Goal: Task Accomplishment & Management: Manage account settings

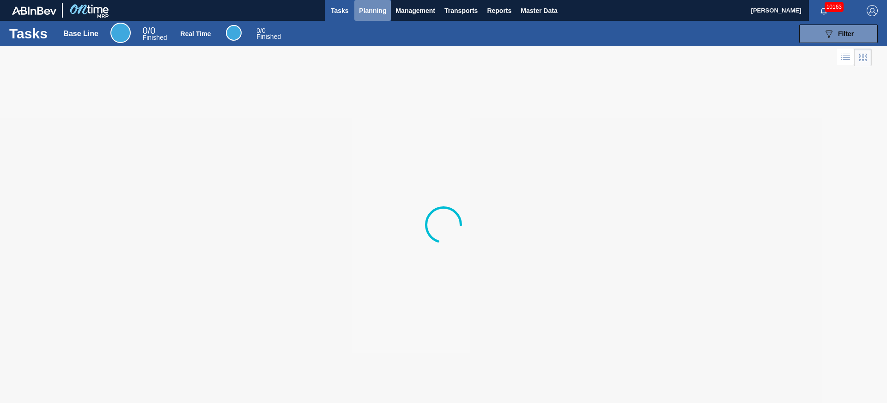
click at [370, 18] on button "Planning" at bounding box center [372, 10] width 37 height 21
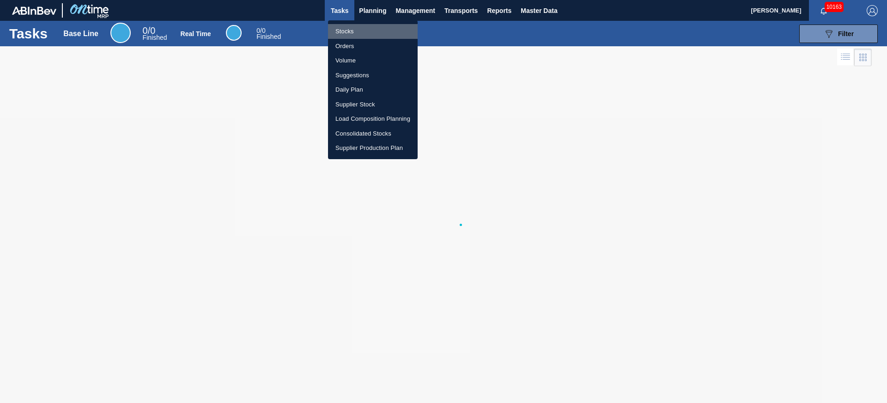
click at [347, 32] on li "Stocks" at bounding box center [373, 31] width 90 height 15
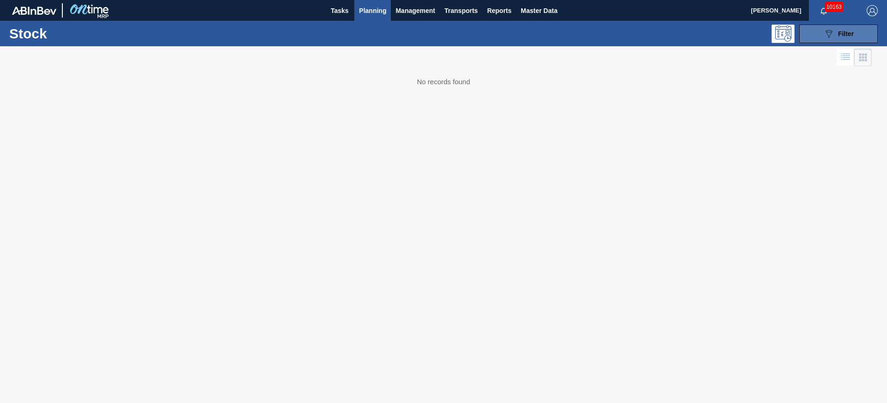
click at [824, 40] on button "089F7B8B-B2A5-4AFE-B5C0-19BA573D28AC Filter" at bounding box center [838, 33] width 79 height 18
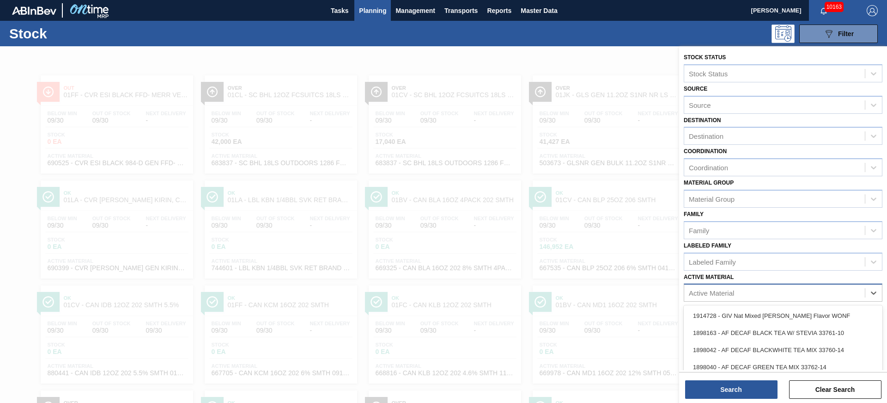
scroll to position [45, 0]
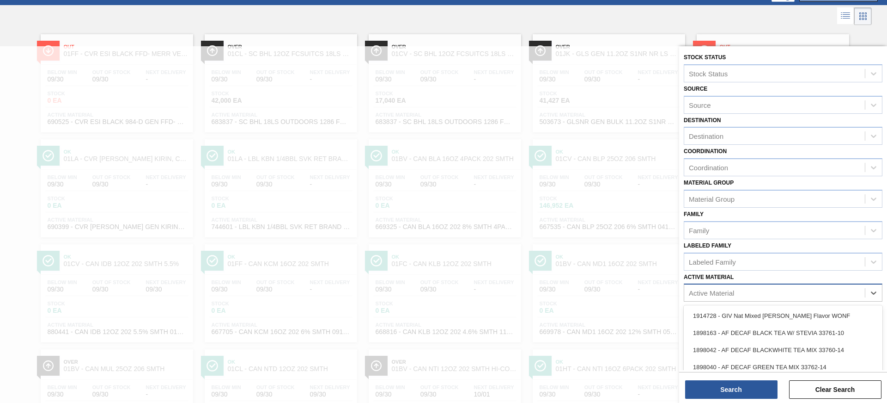
click at [721, 288] on div "Active Material" at bounding box center [774, 292] width 181 height 13
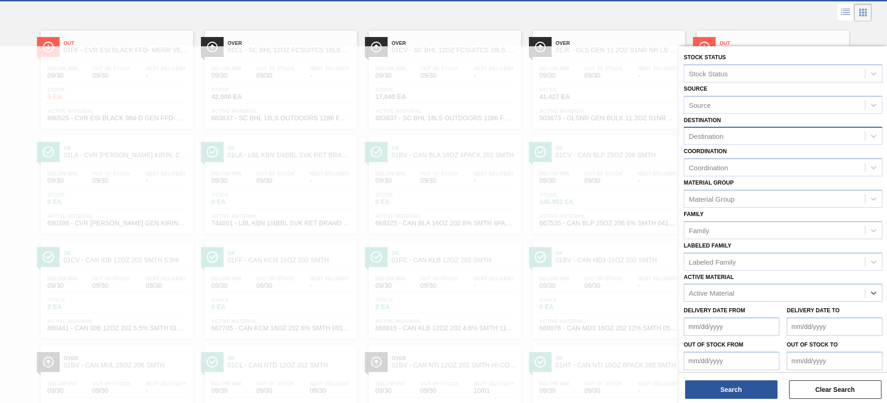
click at [729, 135] on div "Destination" at bounding box center [774, 135] width 181 height 13
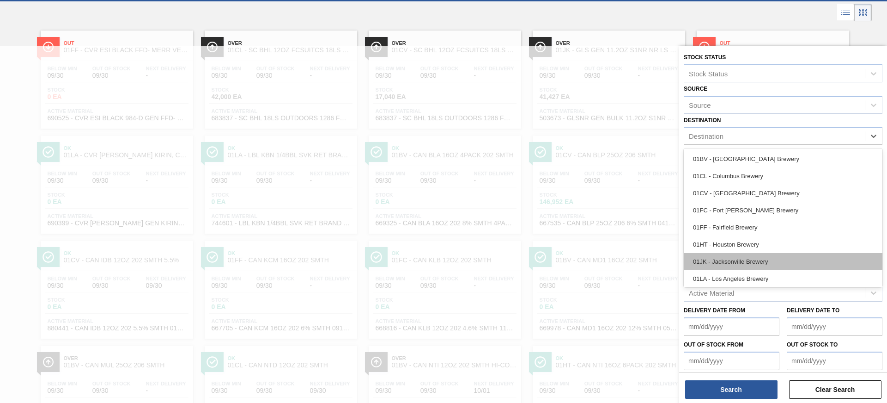
click at [724, 262] on div "01JK - Jacksonville Brewery" at bounding box center [783, 261] width 199 height 17
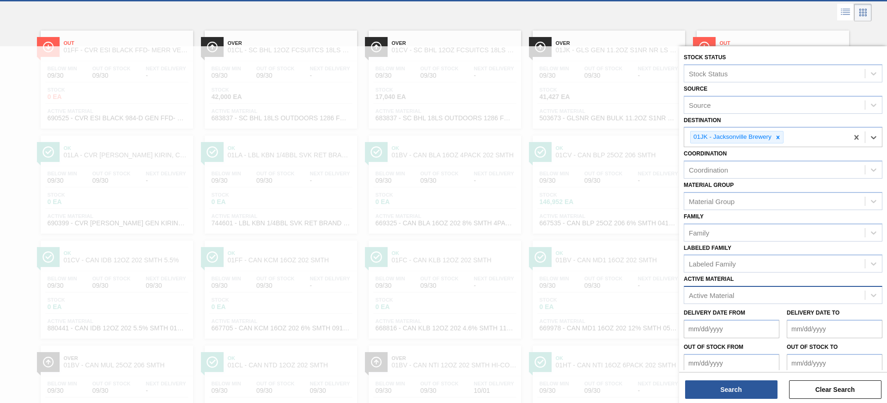
scroll to position [92, 0]
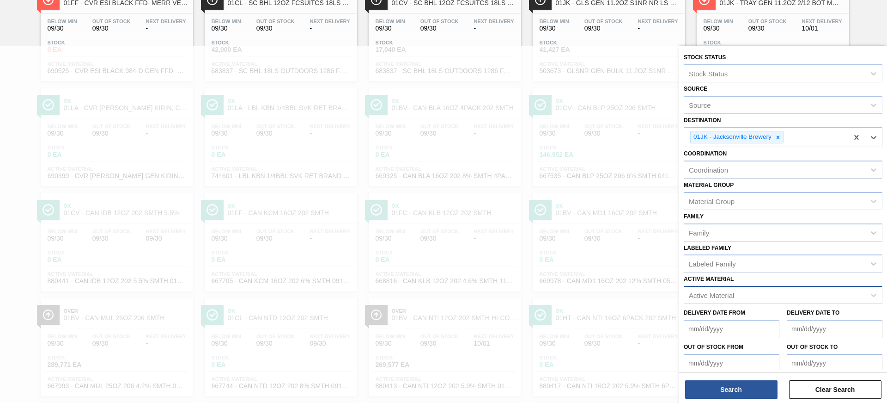
click at [712, 295] on div "Active Material" at bounding box center [711, 295] width 45 height 8
type Material "770244"
click at [765, 320] on div "770244 - TRAY BOT GEN 3/8 16OZ GEN KRFT 2354-A 02" at bounding box center [783, 317] width 199 height 17
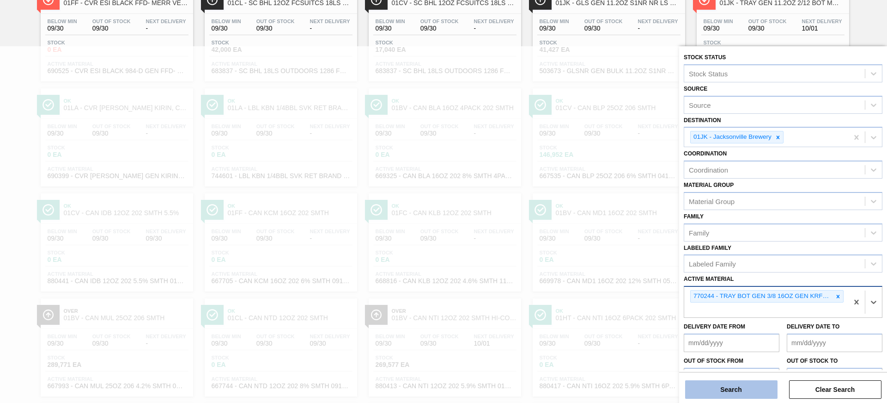
click at [749, 383] on button "Search" at bounding box center [731, 389] width 92 height 18
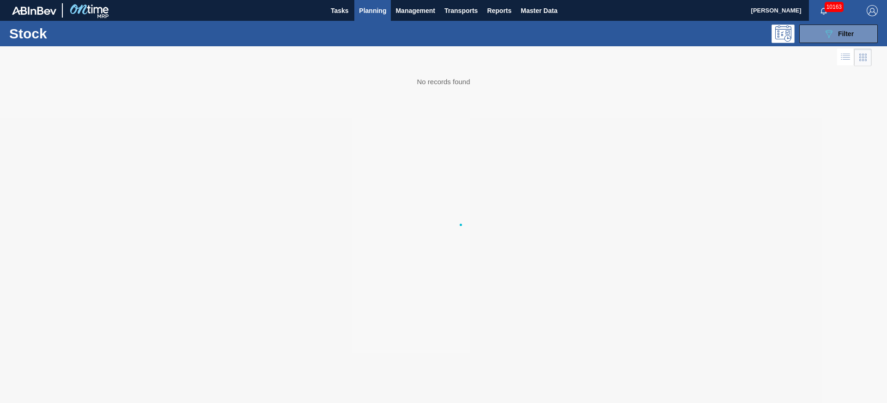
scroll to position [0, 0]
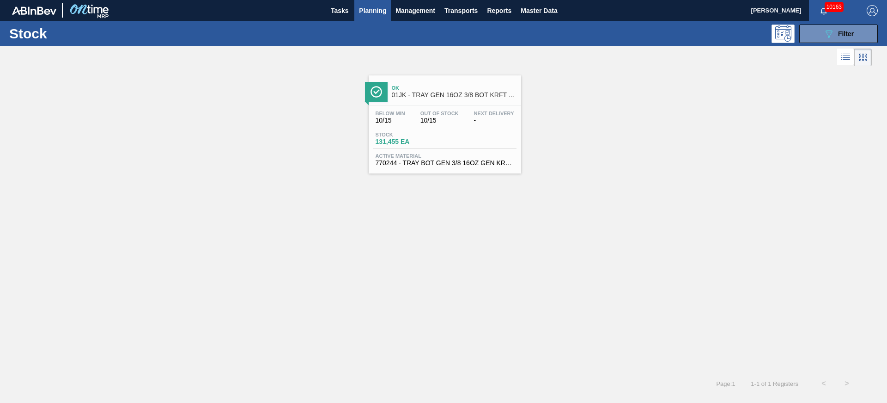
click at [466, 99] on div "Ok 01JK - TRAY GEN 16OZ 3/8 BOT KRFT 2354-A CA" at bounding box center [454, 91] width 125 height 21
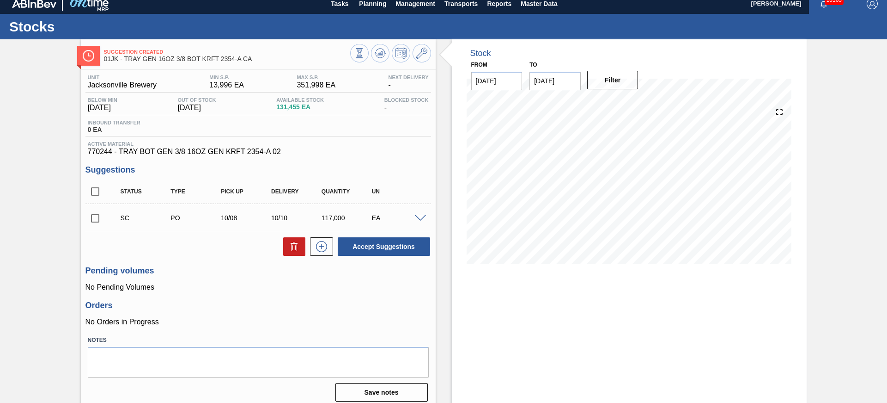
scroll to position [15, 0]
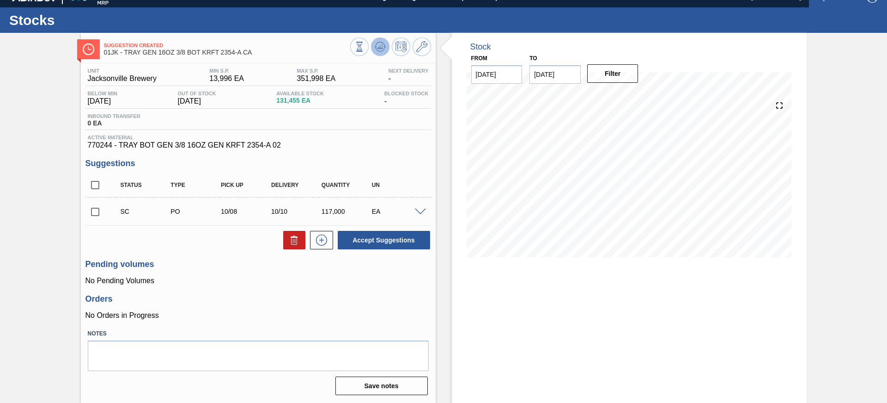
click at [376, 43] on icon at bounding box center [380, 46] width 11 height 11
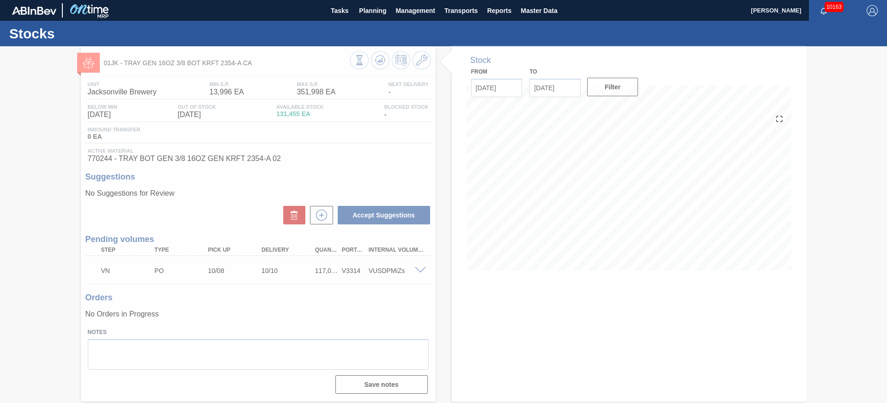
scroll to position [0, 0]
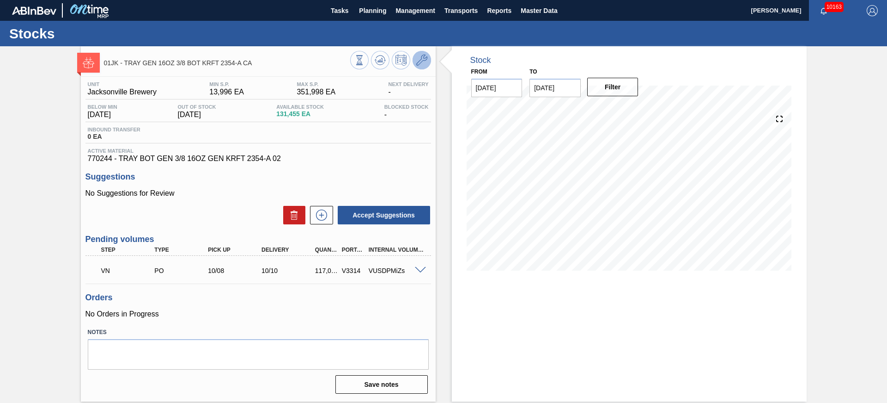
click at [423, 64] on icon at bounding box center [421, 60] width 11 height 11
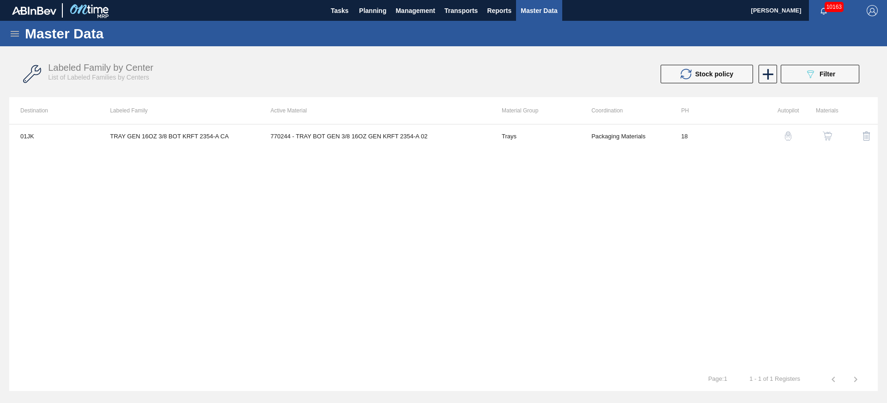
click at [830, 135] on img "button" at bounding box center [827, 135] width 9 height 9
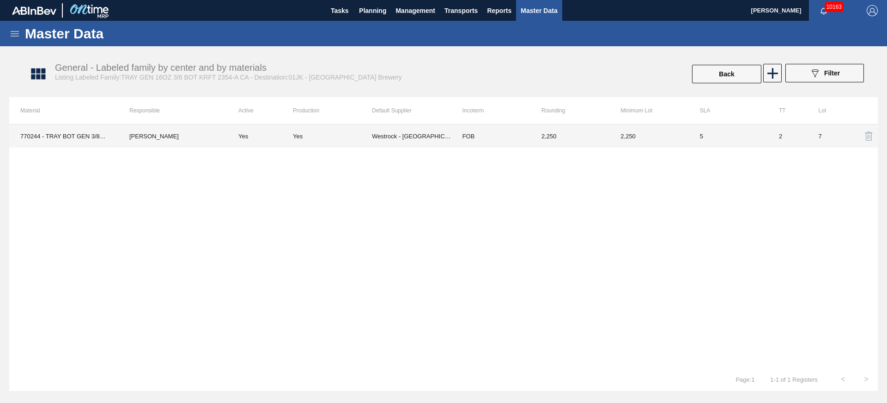
click at [416, 137] on td "Westrock - Murfressboro" at bounding box center [411, 135] width 79 height 23
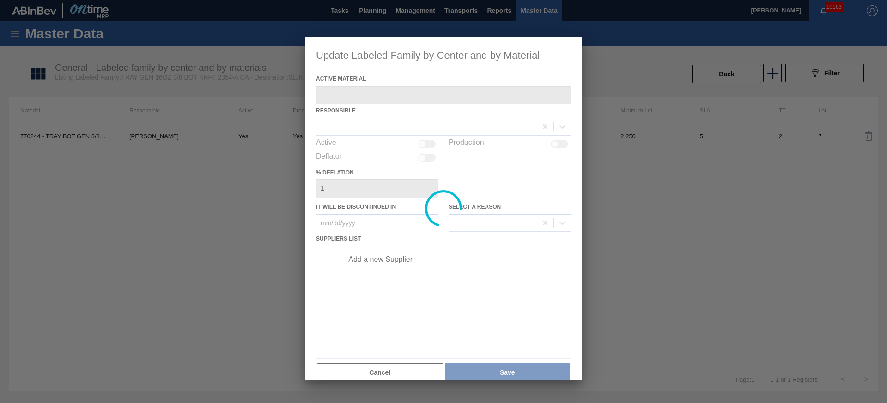
type Material "770244 - TRAY BOT GEN 3/8 16OZ GEN KRFT 2354-A 02"
checkbox input "true"
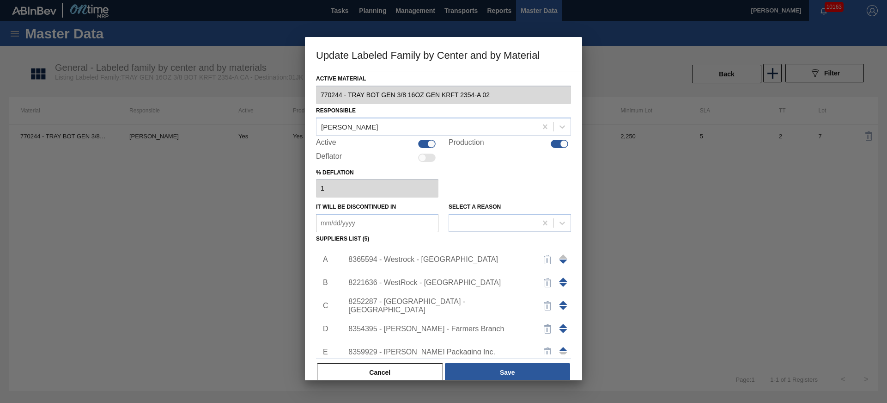
click at [456, 255] on div "8365594 - Westrock - Murfressboro" at bounding box center [438, 259] width 181 height 8
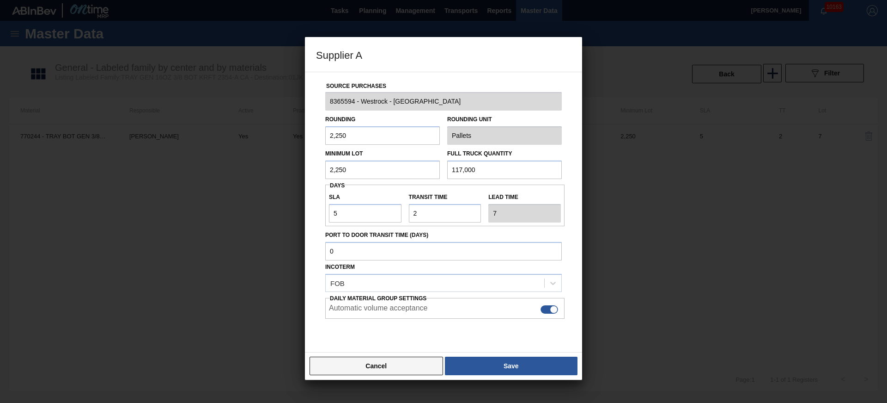
click at [392, 368] on button "Cancel" at bounding box center [377, 365] width 134 height 18
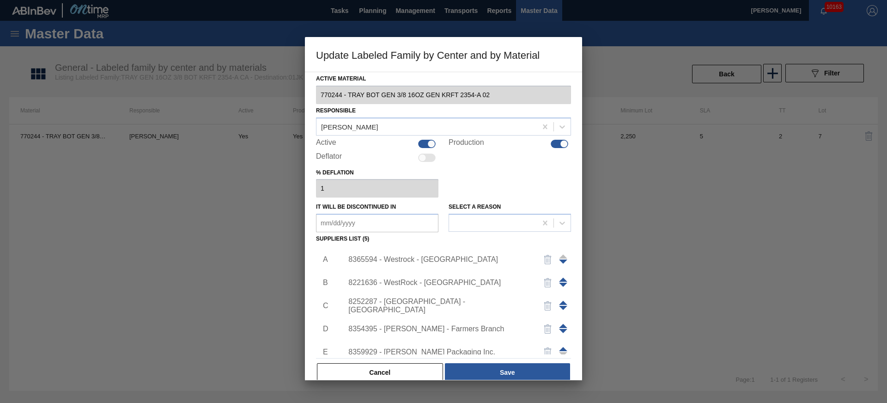
click at [414, 285] on div "8221636 - WestRock - Fernandina Beach" at bounding box center [438, 282] width 181 height 8
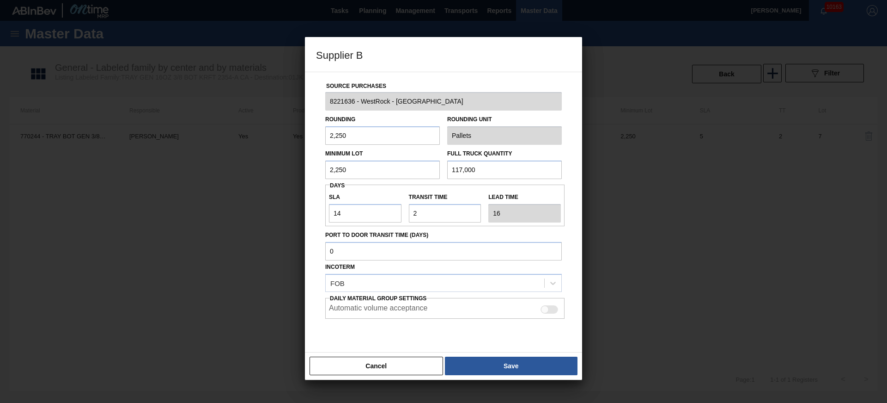
click at [547, 310] on div at bounding box center [545, 309] width 8 height 8
checkbox input "true"
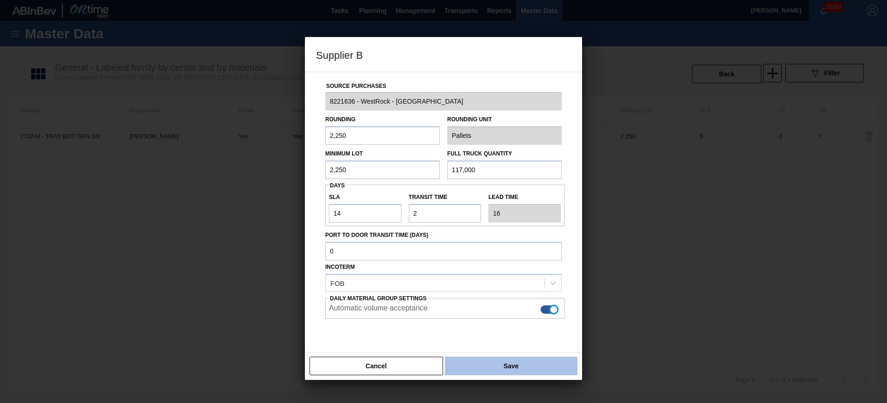
click at [519, 360] on button "Save" at bounding box center [511, 365] width 133 height 18
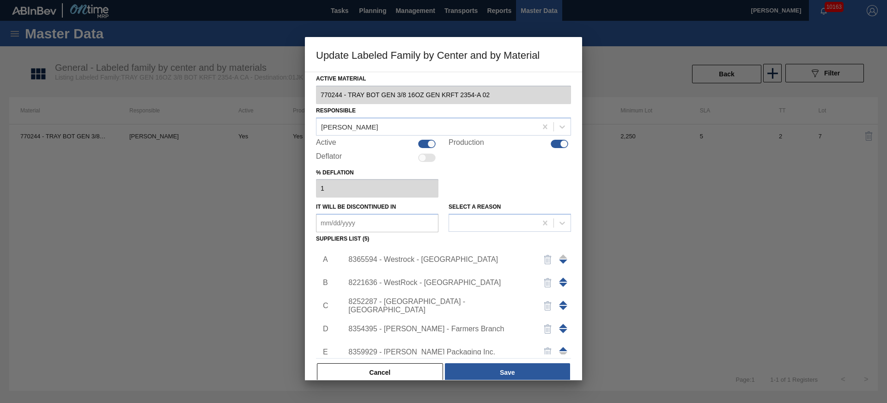
click at [457, 304] on div "8252287 - WestRock - Covington" at bounding box center [438, 305] width 181 height 17
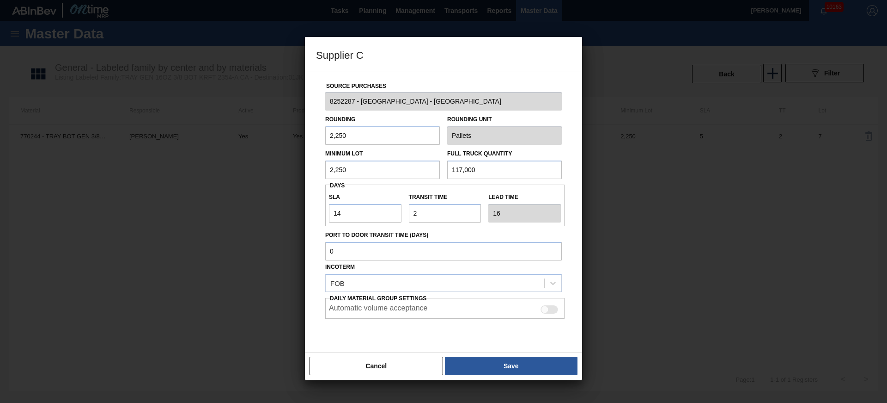
click at [545, 309] on div at bounding box center [545, 309] width 8 height 8
checkbox input "true"
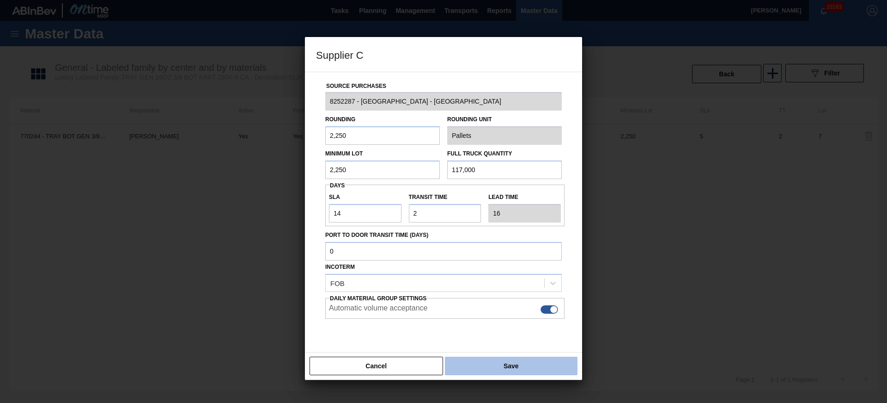
click at [518, 366] on button "Save" at bounding box center [511, 365] width 133 height 18
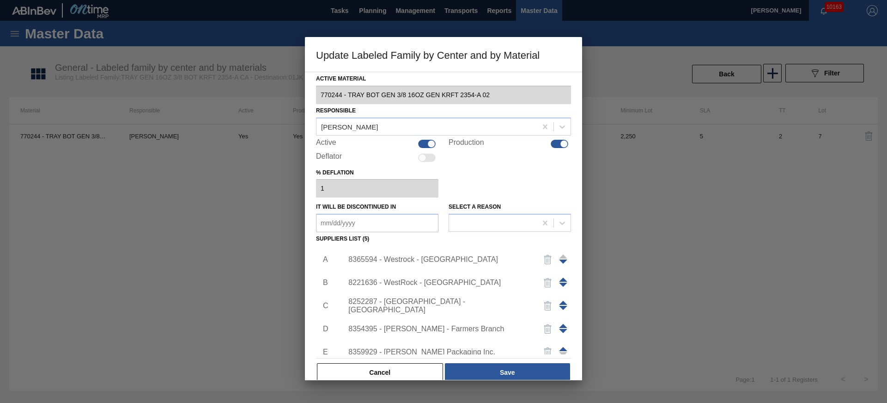
click at [444, 325] on div "8354395 - McKinley - Farmers Branch" at bounding box center [438, 328] width 181 height 8
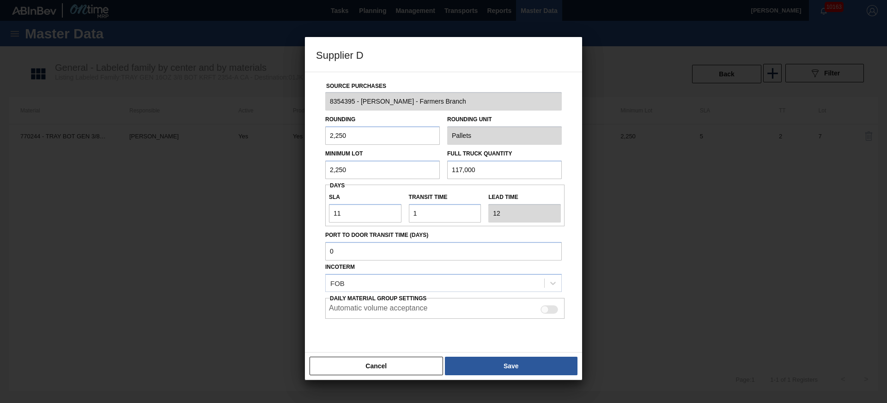
click at [555, 309] on div at bounding box center [550, 309] width 18 height 8
checkbox input "true"
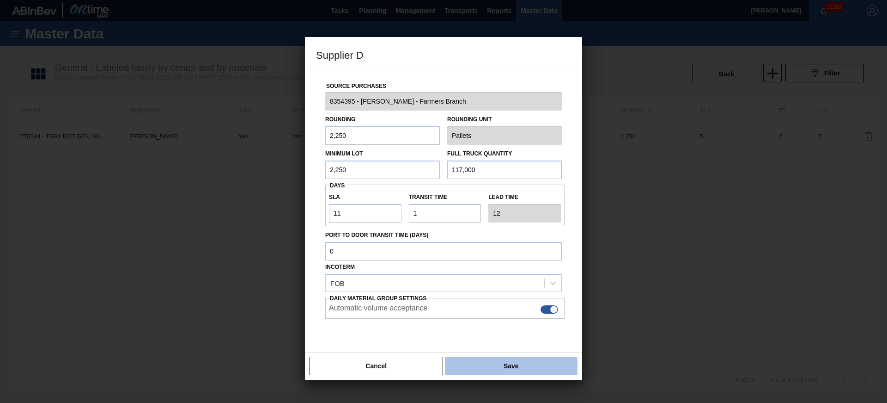
click at [529, 365] on button "Save" at bounding box center [511, 365] width 133 height 18
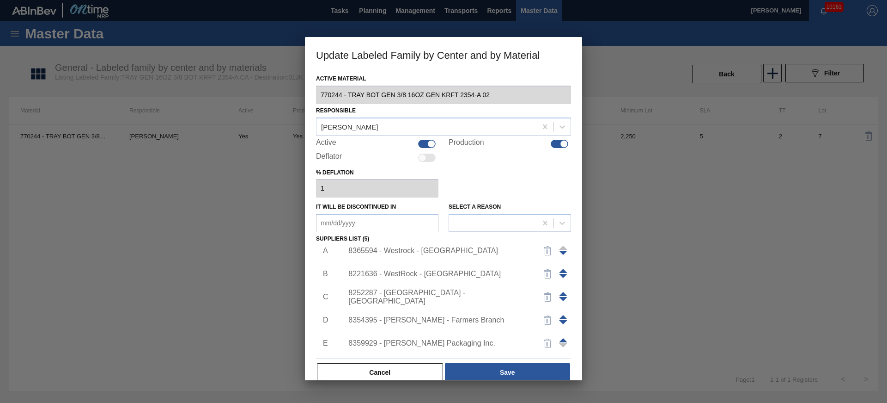
scroll to position [29, 0]
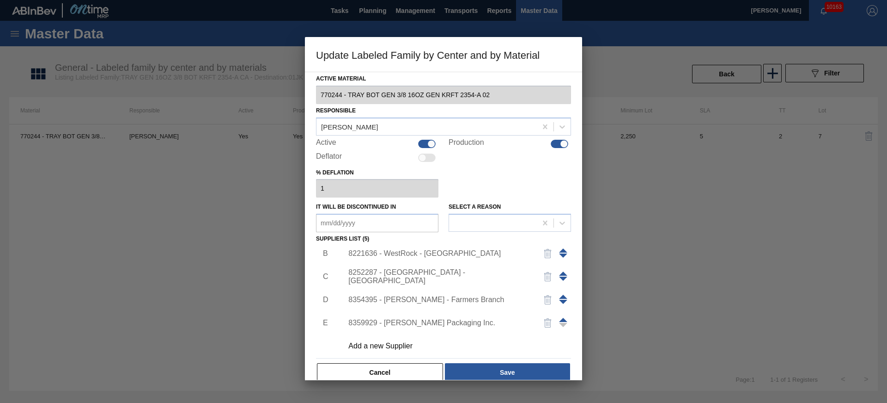
click at [472, 297] on div "8354395 - McKinley - Farmers Branch" at bounding box center [438, 299] width 181 height 8
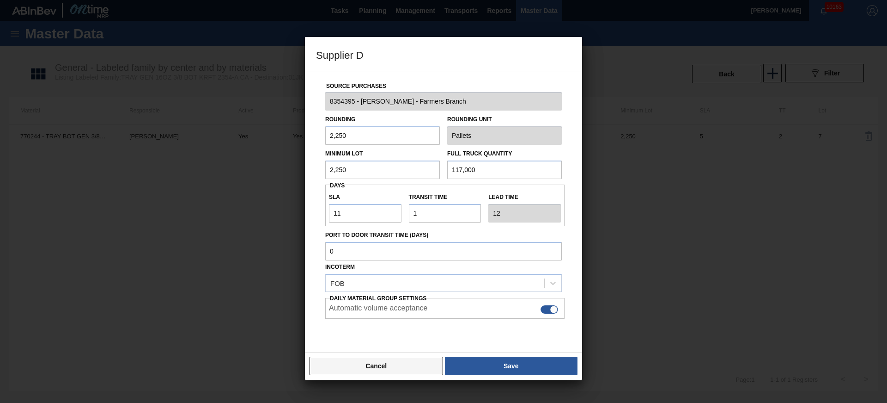
click at [376, 366] on button "Cancel" at bounding box center [377, 365] width 134 height 18
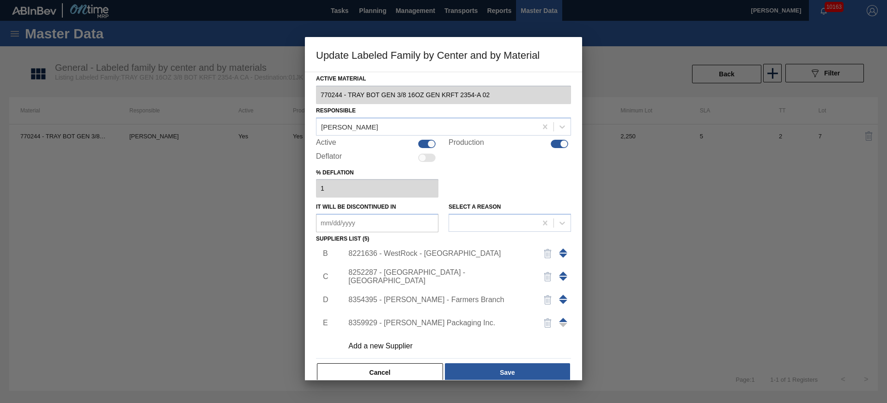
click at [452, 318] on div "8359929 - McKinley Packaging Inc." at bounding box center [438, 322] width 181 height 8
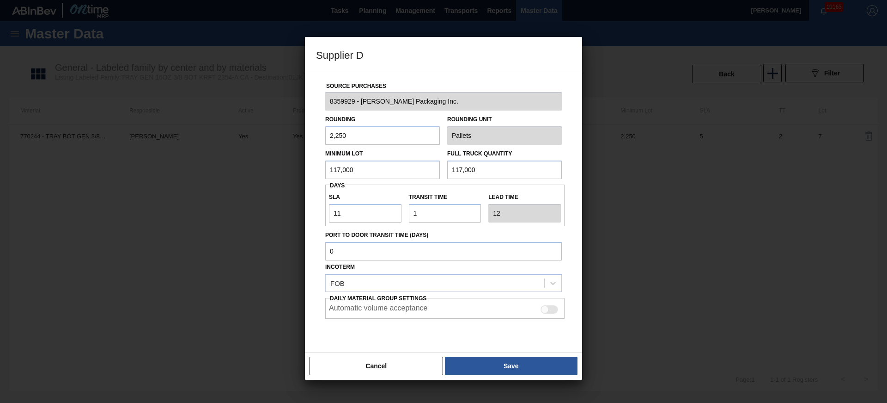
click at [556, 310] on div at bounding box center [550, 309] width 18 height 8
checkbox input "true"
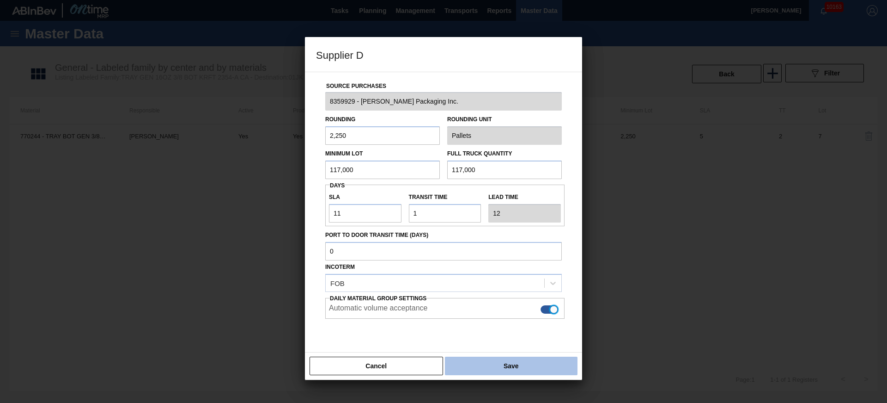
click at [513, 368] on button "Save" at bounding box center [511, 365] width 133 height 18
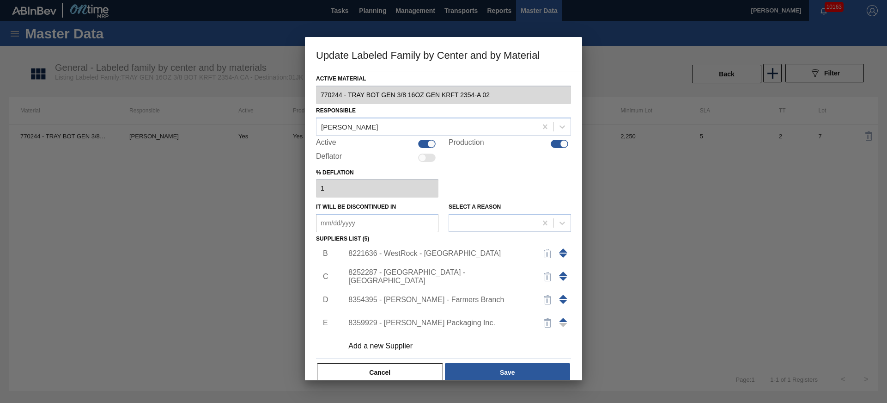
click at [458, 276] on div "8252287 - WestRock - Covington" at bounding box center [438, 276] width 181 height 17
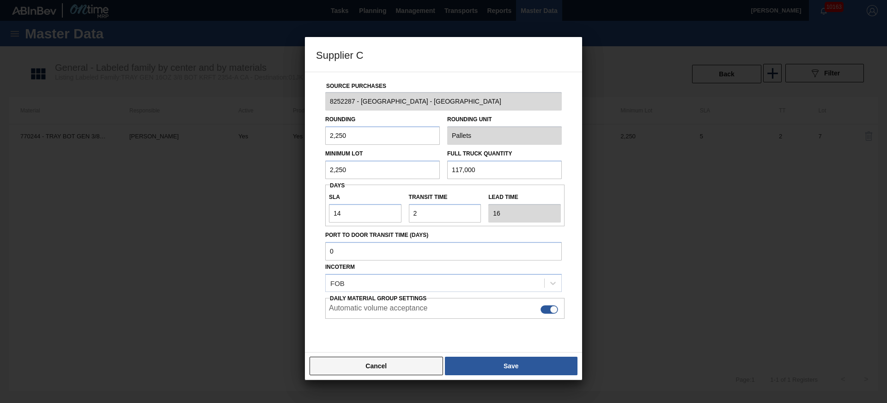
click at [397, 368] on button "Cancel" at bounding box center [377, 365] width 134 height 18
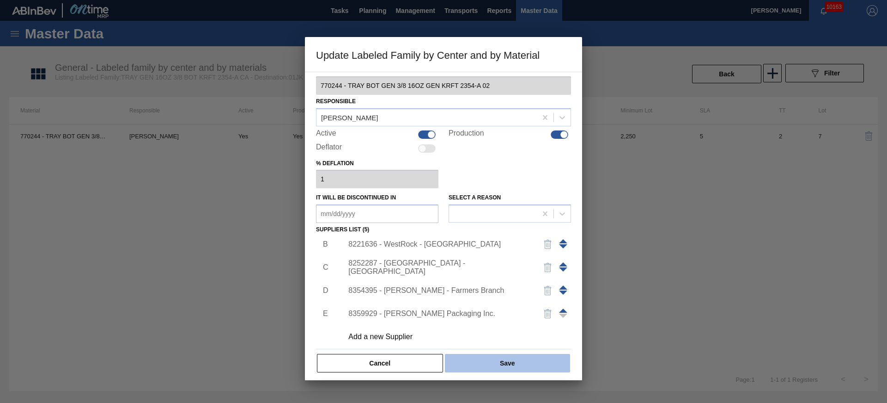
scroll to position [14, 0]
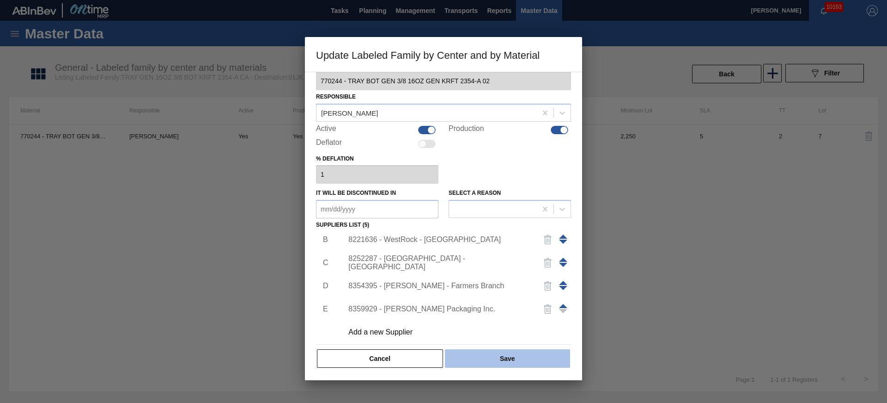
click at [488, 357] on button "Save" at bounding box center [507, 358] width 125 height 18
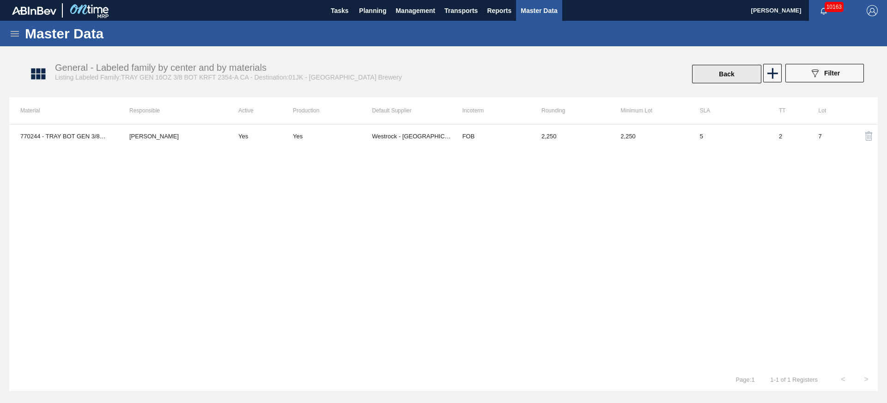
click at [721, 73] on button "Back" at bounding box center [726, 74] width 69 height 18
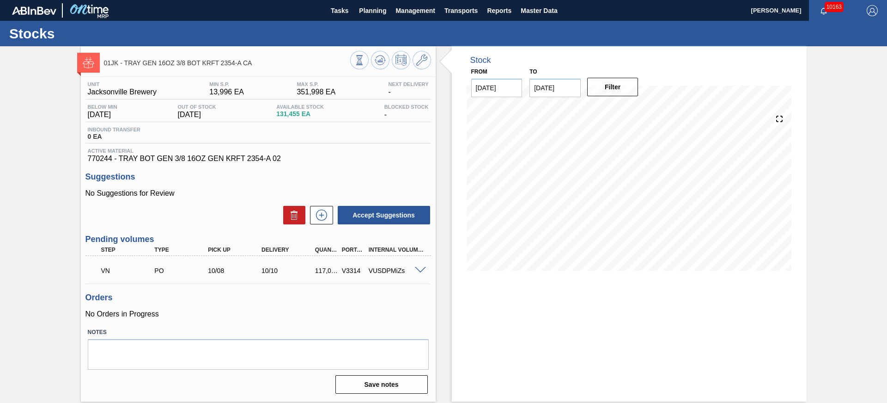
click at [422, 269] on span at bounding box center [420, 270] width 11 height 7
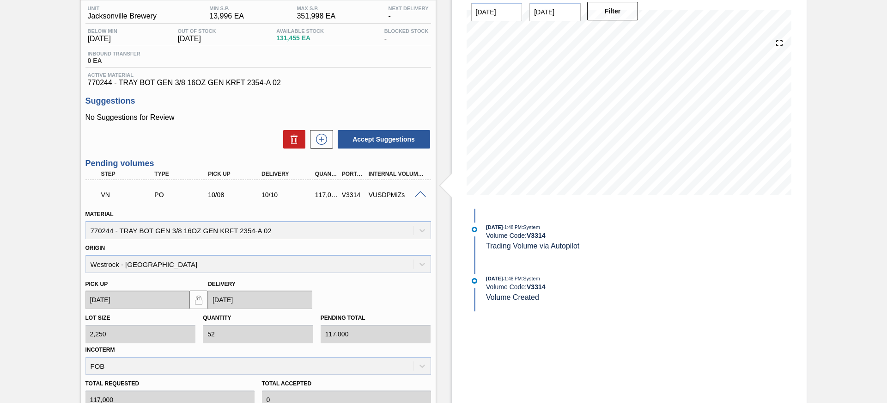
scroll to position [141, 0]
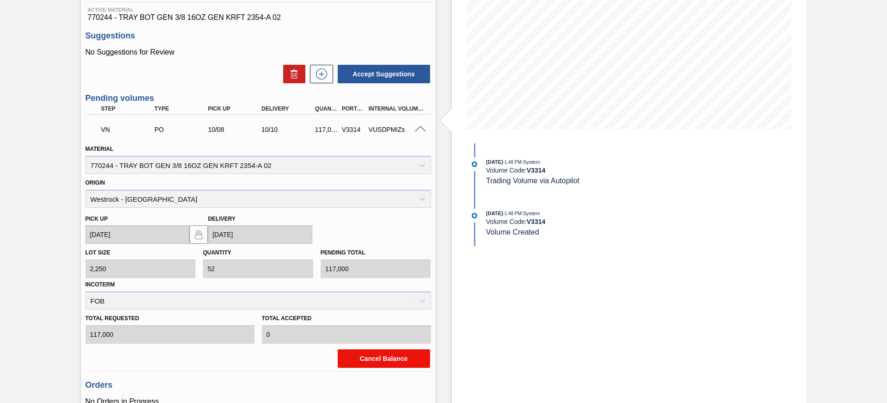
click at [390, 362] on button "Cancel Balance" at bounding box center [384, 358] width 92 height 18
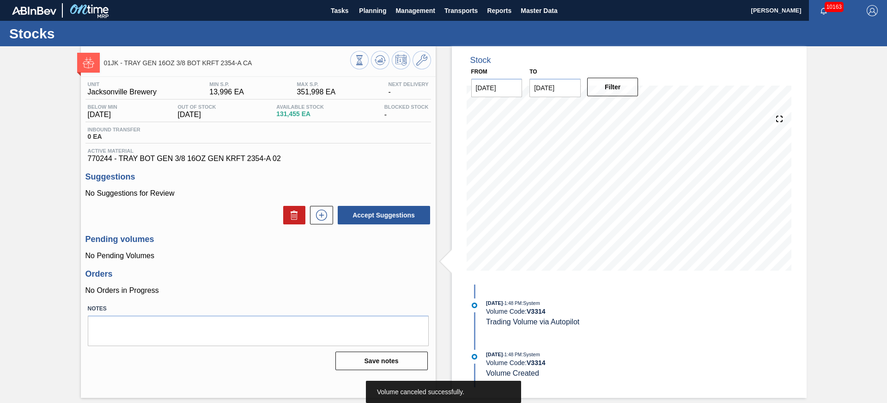
scroll to position [0, 0]
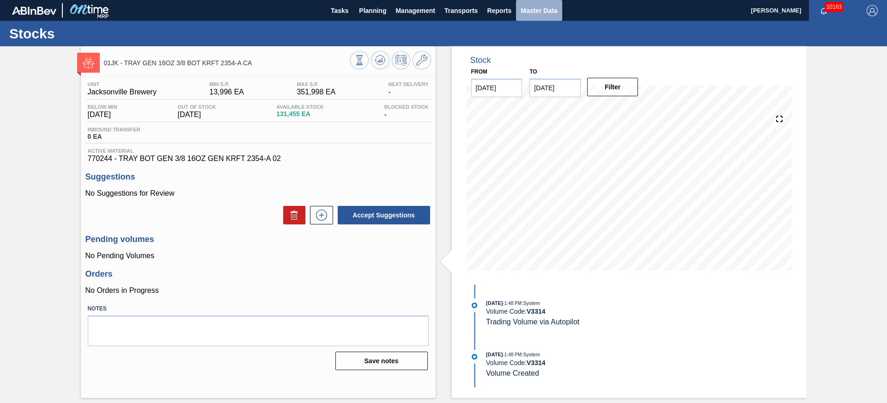
click at [540, 10] on span "Master Data" at bounding box center [539, 10] width 37 height 11
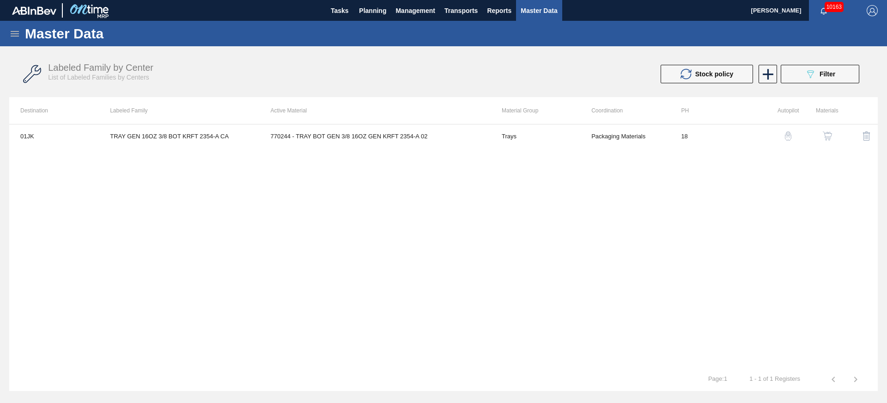
click at [835, 137] on button "button" at bounding box center [828, 136] width 22 height 22
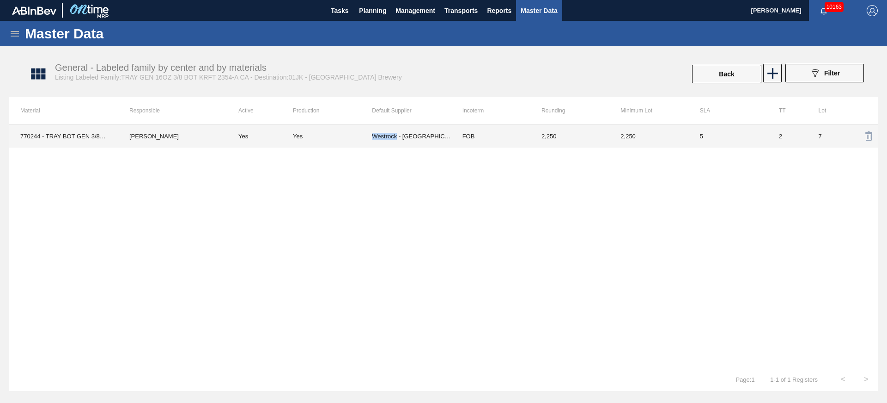
drag, startPoint x: 372, startPoint y: 136, endPoint x: 396, endPoint y: 137, distance: 24.1
click at [396, 137] on tr "770244 - TRAY BOT GEN 3/8 16OZ GEN KRFT 2354-A 02 Jasmine Brown Yes Yes Westroc…" at bounding box center [443, 135] width 869 height 23
copy tr "Westrock"
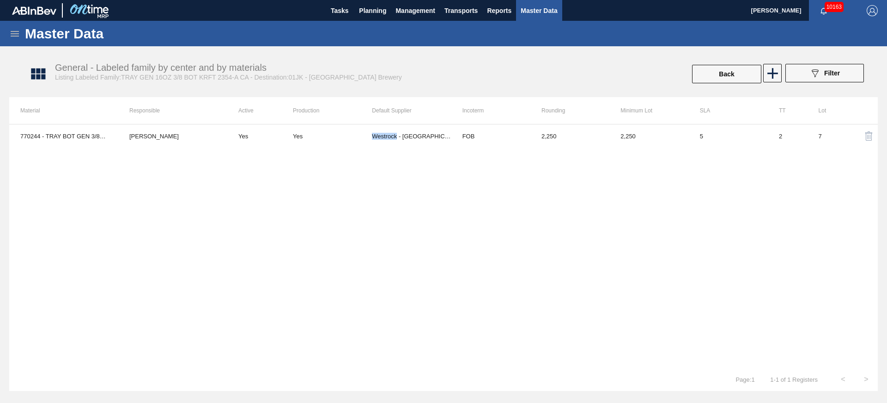
click at [13, 37] on icon at bounding box center [14, 33] width 11 height 11
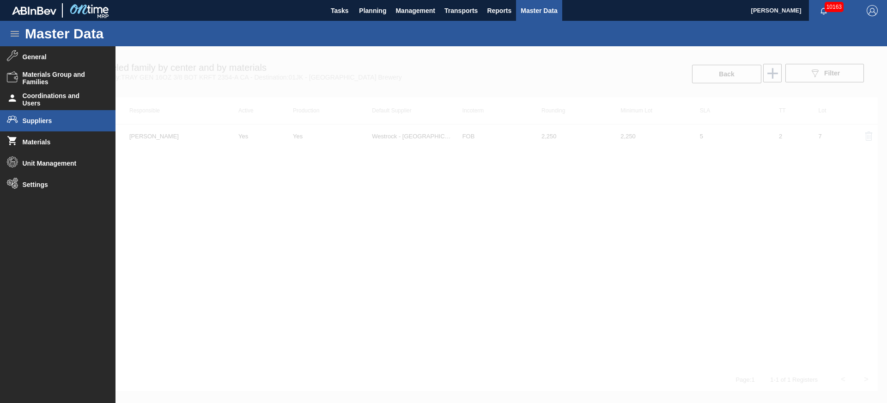
click at [32, 115] on li "Suppliers" at bounding box center [58, 120] width 116 height 21
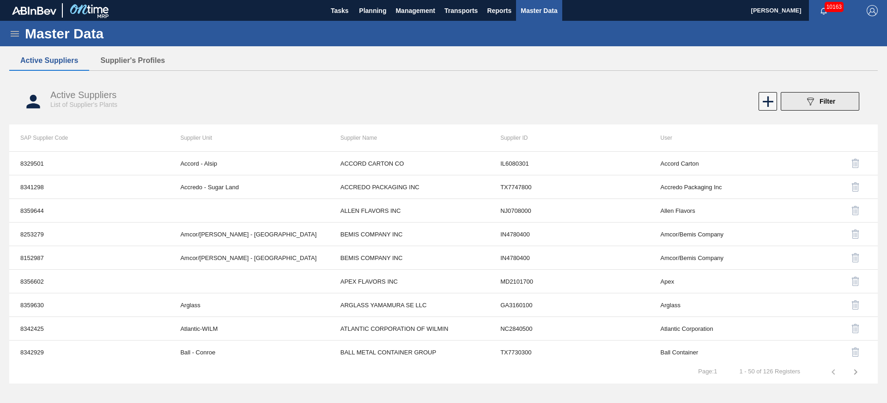
click at [839, 99] on button "089F7B8B-B2A5-4AFE-B5C0-19BA573D28AC Filter" at bounding box center [820, 101] width 79 height 18
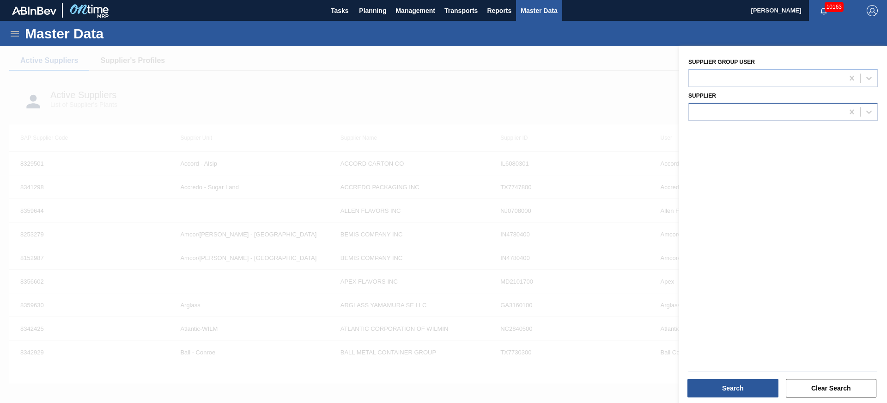
click at [765, 110] on div at bounding box center [766, 111] width 155 height 13
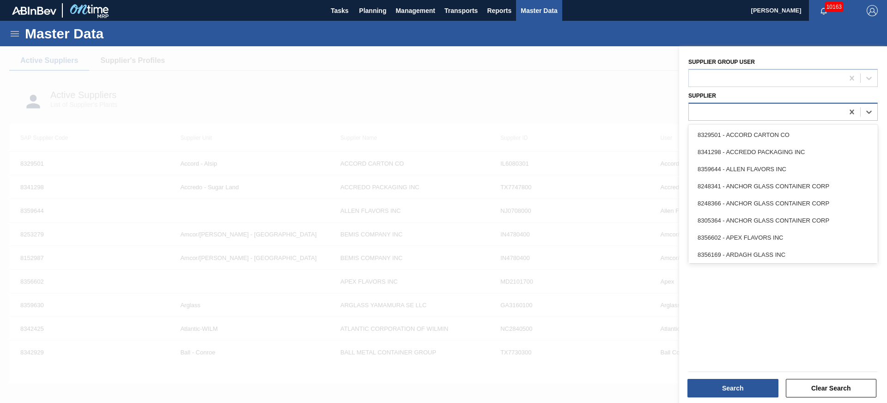
paste input "Westrock"
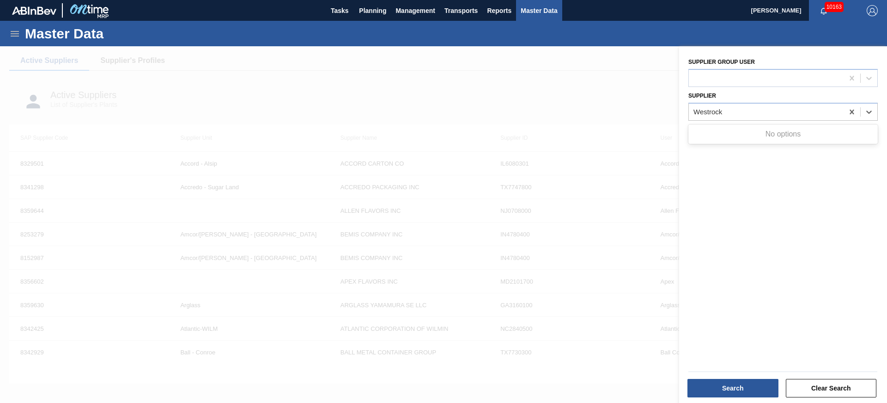
drag, startPoint x: 708, startPoint y: 109, endPoint x: 654, endPoint y: 103, distance: 53.9
click at [679, 103] on div "089F7B8B-B2A5-4AFE-B5C0-19BA573D28AC Created with sketchtool. Supplier group us…" at bounding box center [783, 247] width 208 height 403
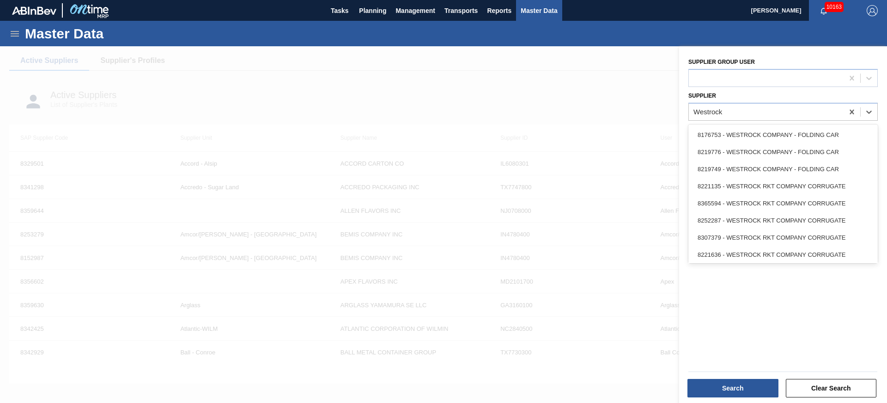
type input "Westrock"
click at [581, 104] on div at bounding box center [443, 247] width 887 height 403
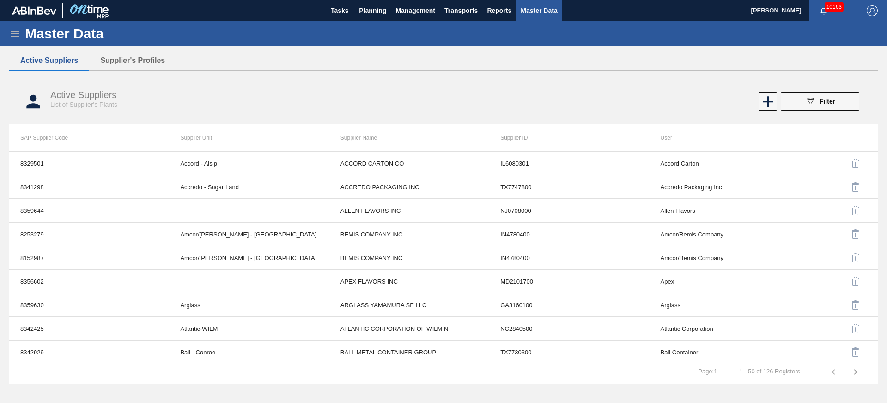
click at [19, 35] on icon at bounding box center [14, 33] width 11 height 11
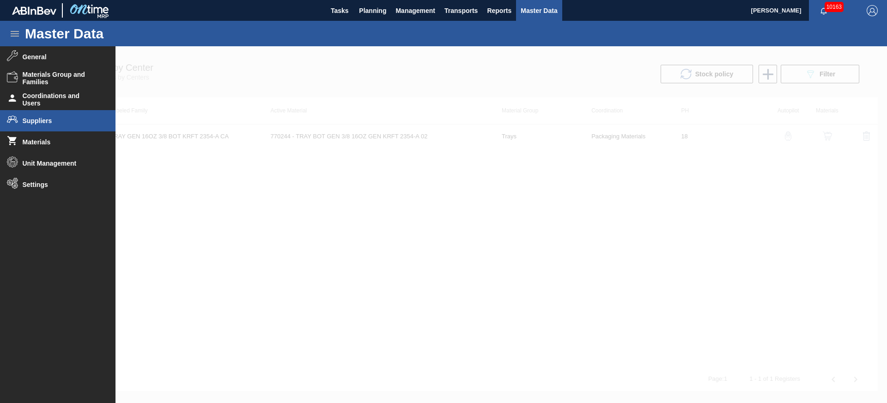
click at [473, 260] on div at bounding box center [443, 224] width 887 height 356
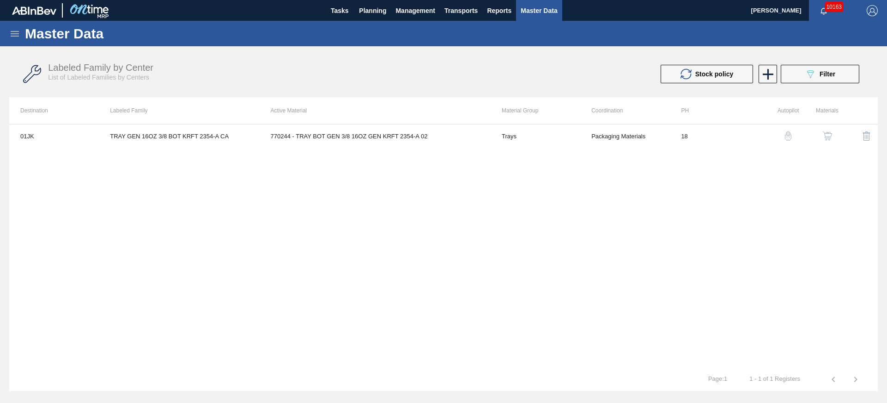
click at [833, 135] on button "button" at bounding box center [828, 136] width 22 height 22
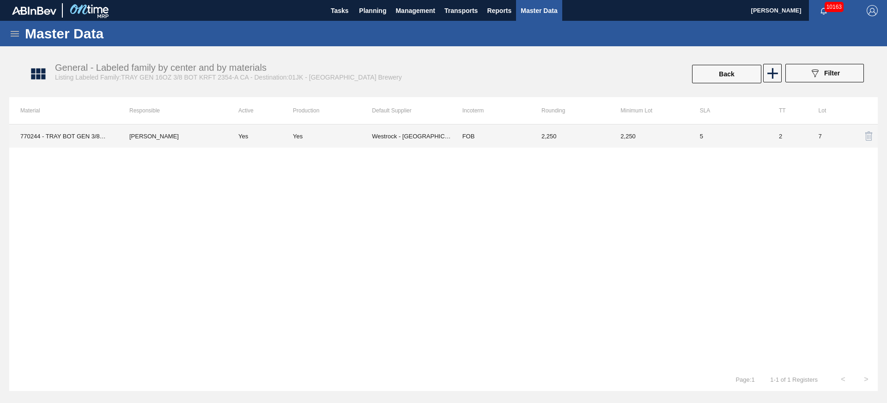
click at [434, 131] on td "Westrock - Murfressboro" at bounding box center [411, 135] width 79 height 23
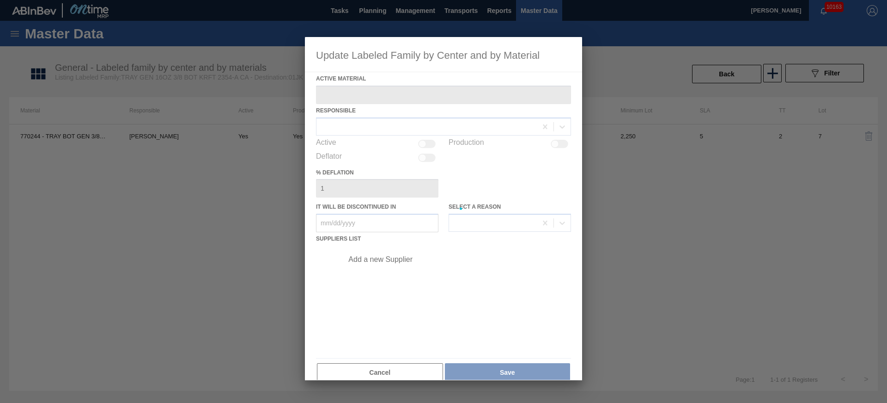
type Material "770244 - TRAY BOT GEN 3/8 16OZ GEN KRFT 2354-A 02"
checkbox input "true"
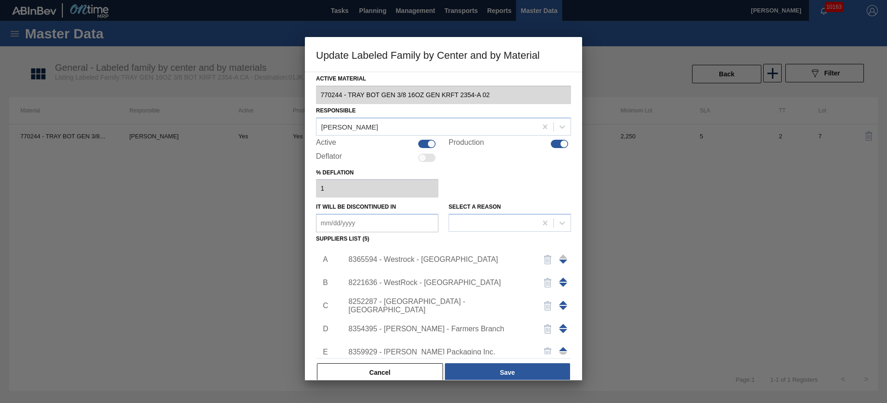
click at [395, 258] on div "8365594 - Westrock - Murfressboro" at bounding box center [438, 259] width 181 height 8
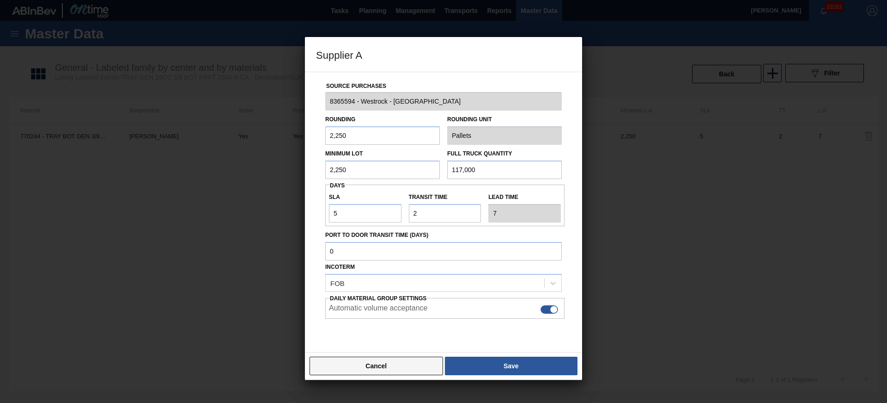
click at [418, 368] on button "Cancel" at bounding box center [377, 365] width 134 height 18
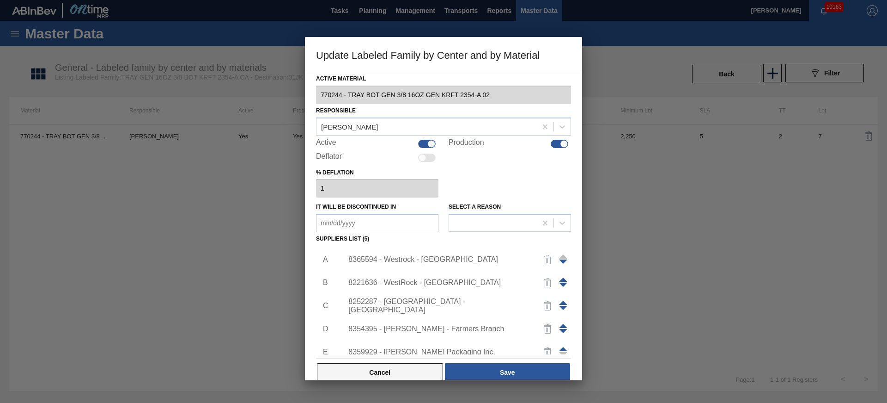
click at [399, 371] on button "Cancel" at bounding box center [380, 372] width 126 height 18
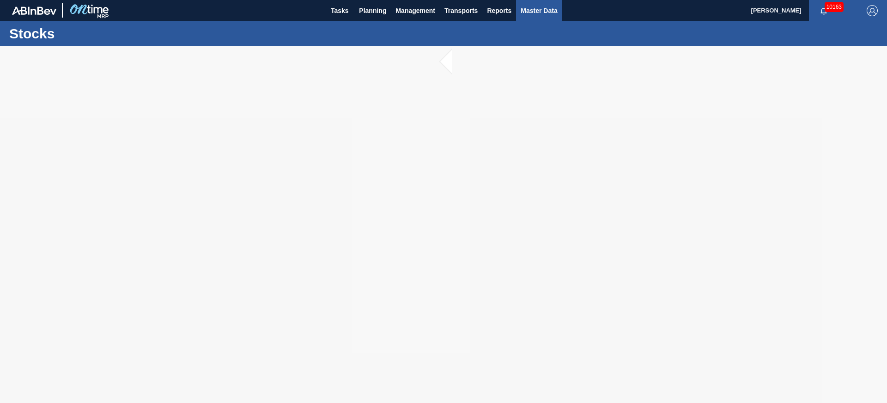
click at [549, 4] on button "Master Data" at bounding box center [539, 10] width 46 height 21
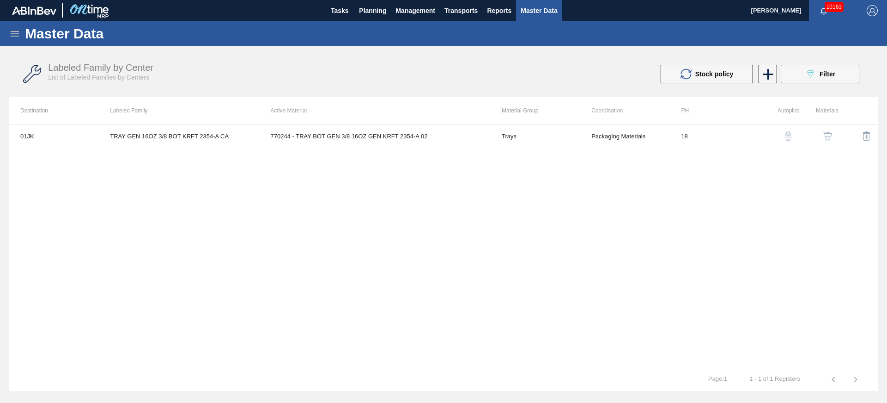
click at [11, 32] on icon at bounding box center [14, 33] width 11 height 11
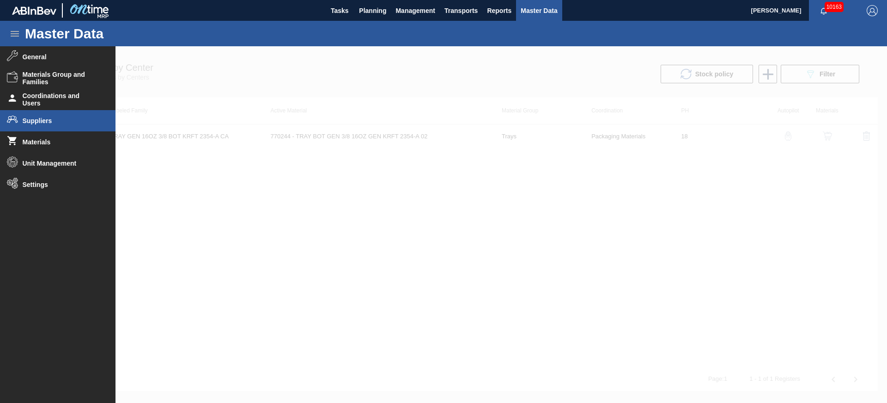
click at [50, 126] on li "Suppliers" at bounding box center [58, 120] width 116 height 21
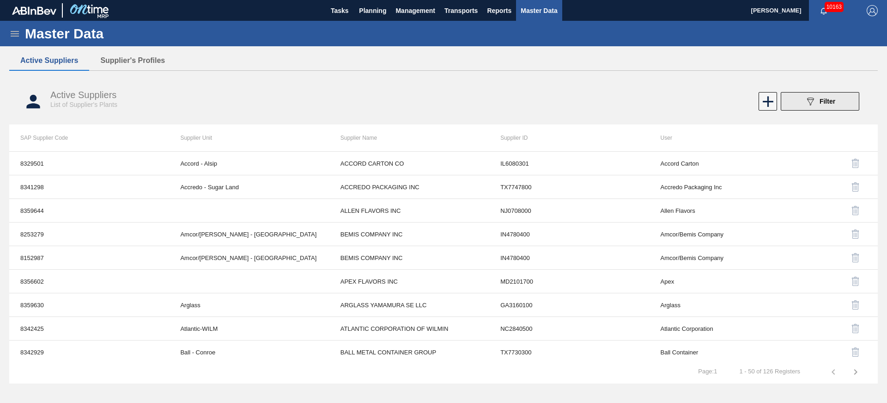
click at [846, 97] on button "089F7B8B-B2A5-4AFE-B5C0-19BA573D28AC Filter" at bounding box center [820, 101] width 79 height 18
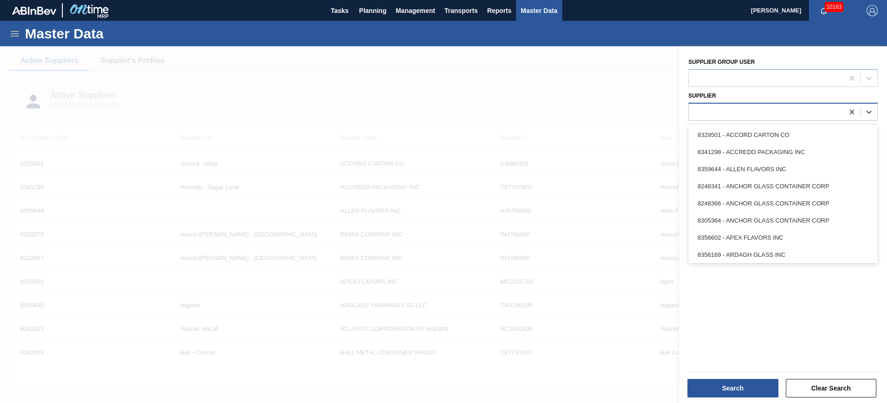
click at [724, 116] on div at bounding box center [766, 111] width 155 height 13
paste input "8365594"
type input "8365594"
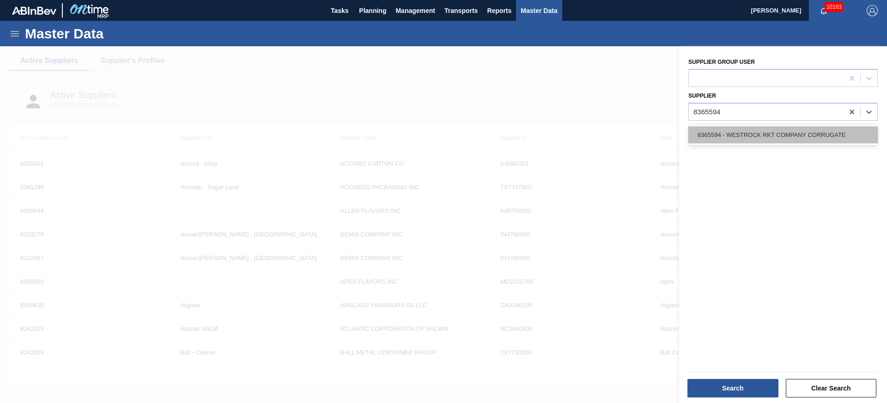
click at [728, 138] on div "8365594 - WESTROCK RKT COMPANY CORRUGATE" at bounding box center [783, 134] width 189 height 17
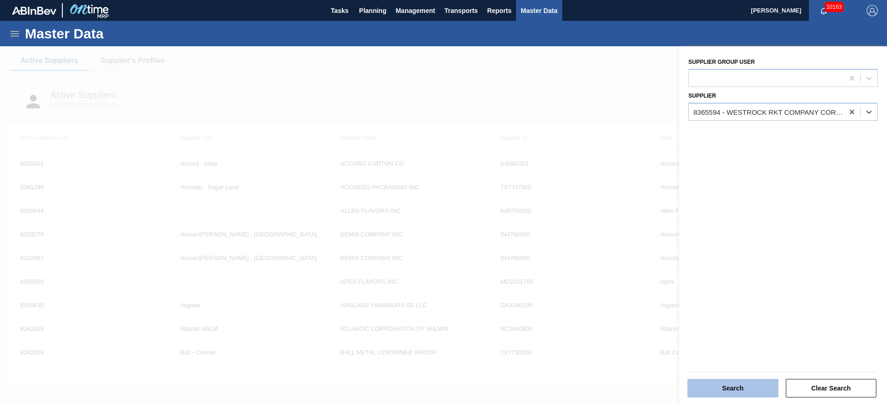
click at [736, 387] on button "Search" at bounding box center [733, 387] width 91 height 18
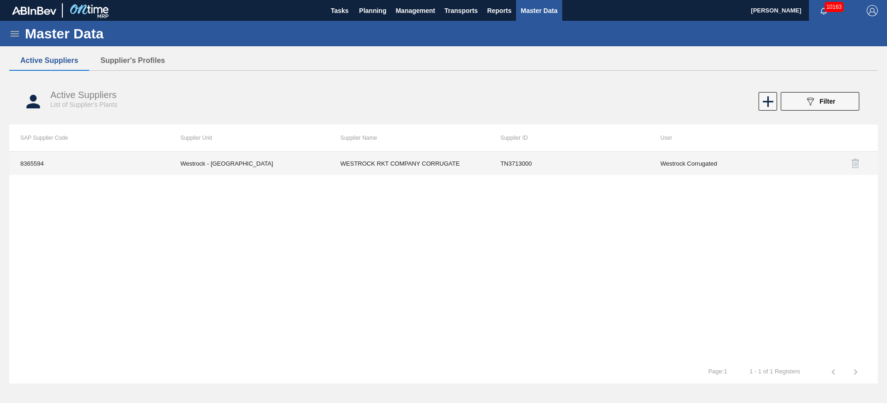
click at [433, 157] on td "WESTROCK RKT COMPANY CORRUGATE" at bounding box center [410, 163] width 160 height 23
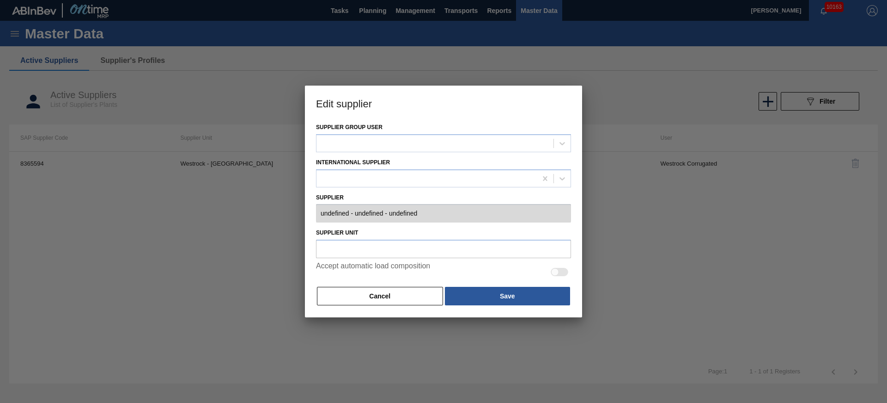
type input "0008365594 - WESTROCK RKT COMPANY CORRUGATE - TN3713000"
type input "Westrock - Murfressboro"
checkbox input "true"
click at [360, 300] on button "Cancel" at bounding box center [380, 296] width 126 height 18
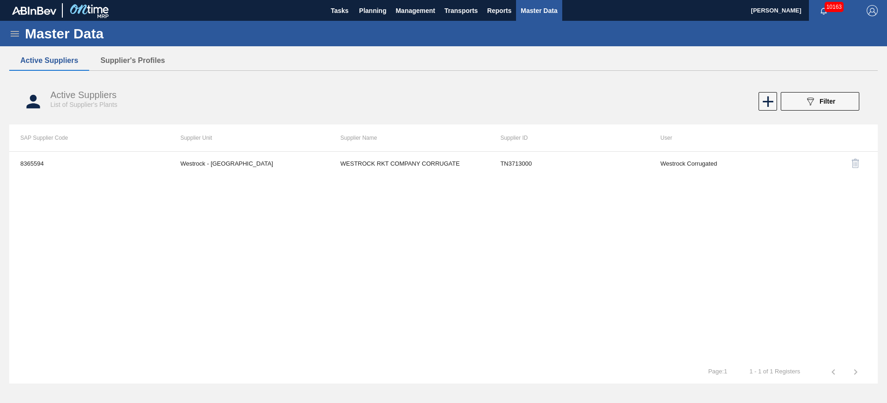
click at [16, 38] on icon at bounding box center [14, 33] width 11 height 11
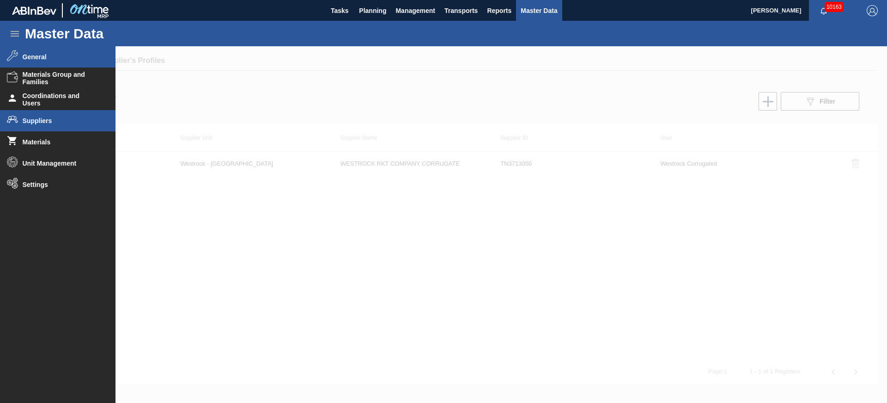
click at [34, 57] on span "General" at bounding box center [61, 56] width 76 height 7
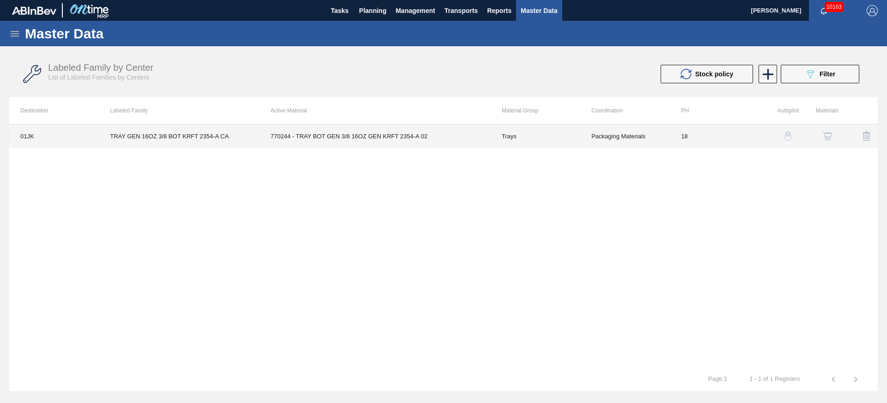
click at [629, 135] on td "Packaging Materials" at bounding box center [625, 135] width 90 height 23
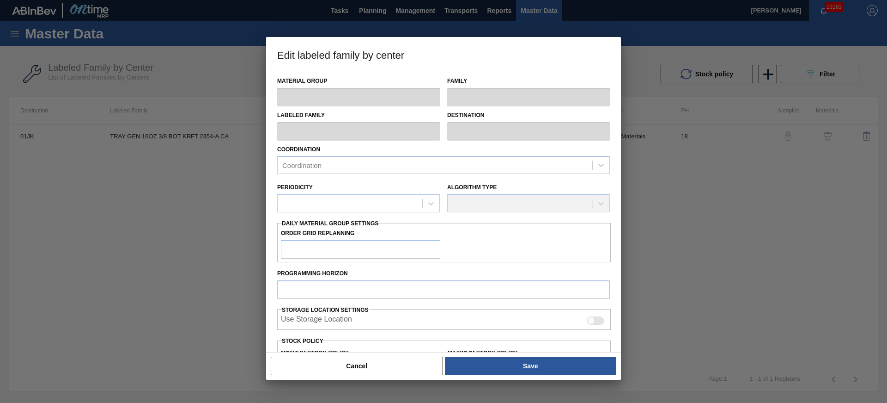
type input "Trays"
type input "TRAY GEN 16OZ 3/8 BOT KRFT 2354-A CA"
type input "01JK - Jacksonville Brewery"
type input "0"
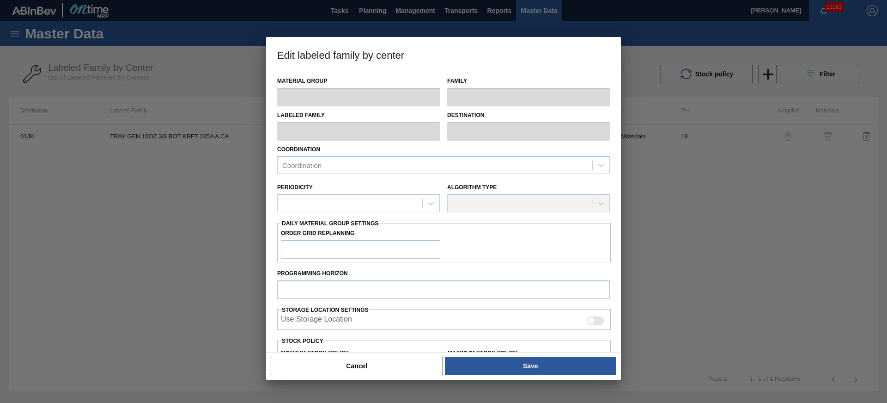
type input "18"
type input "13,996"
type input "351,998"
type input "0"
type input "13,996"
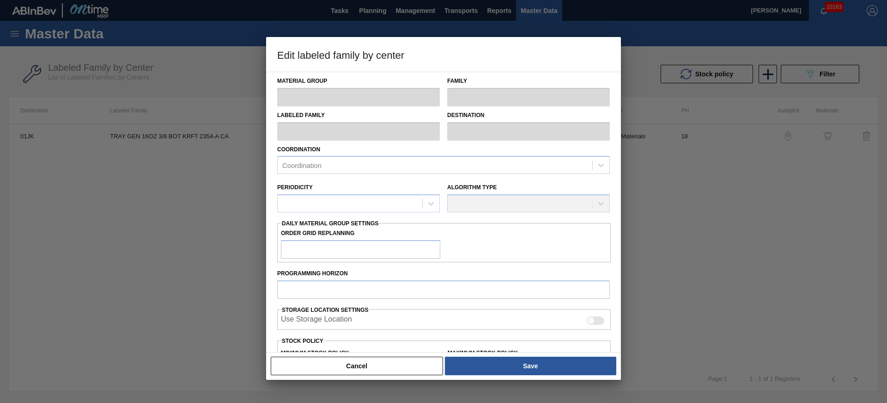
checkbox input "true"
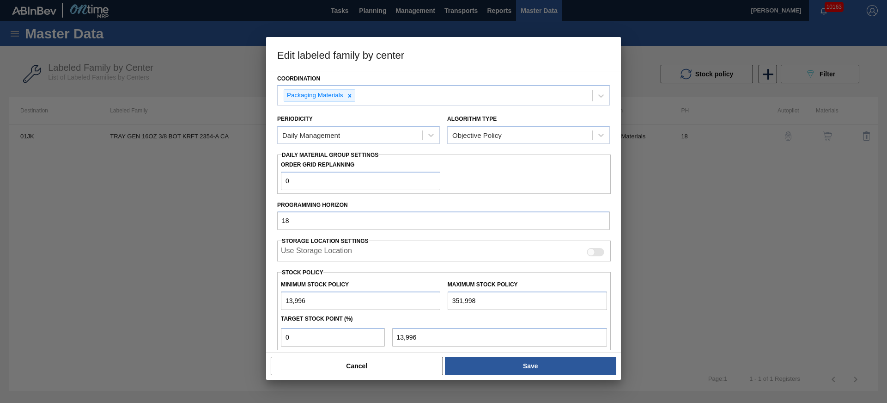
scroll to position [164, 0]
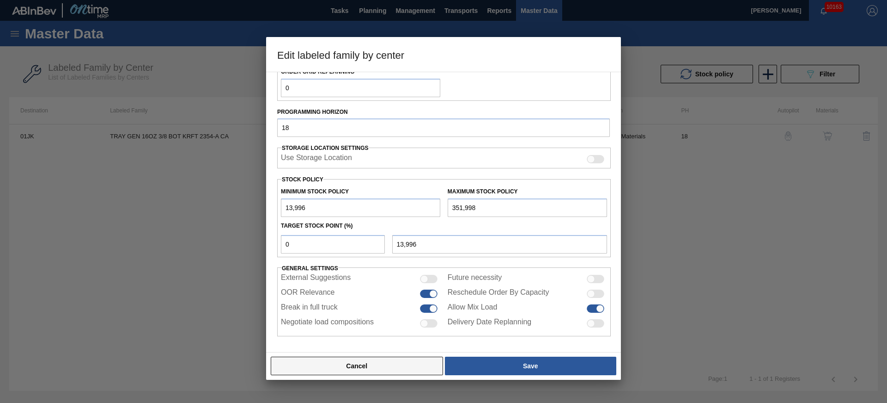
click at [371, 367] on button "Cancel" at bounding box center [357, 365] width 172 height 18
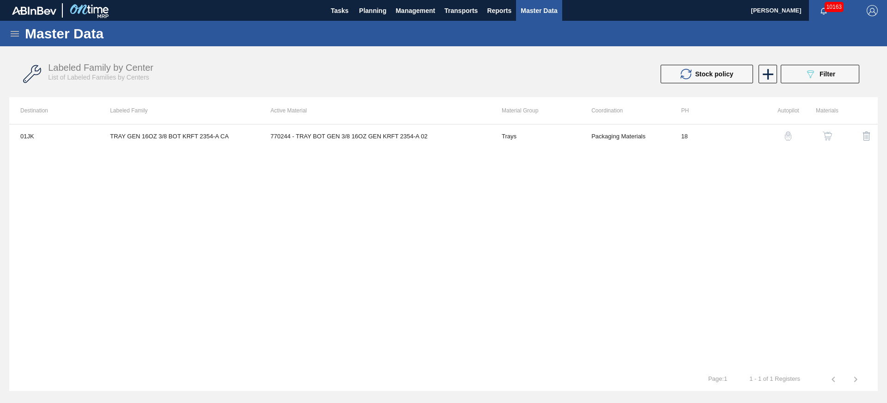
click at [831, 134] on img "button" at bounding box center [827, 135] width 9 height 9
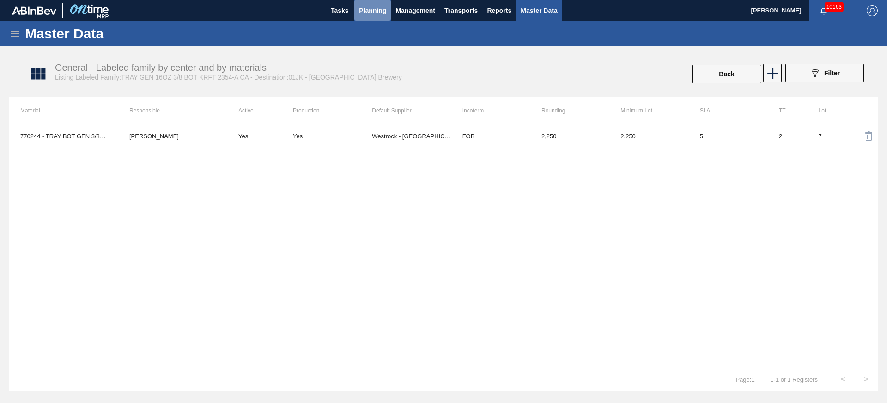
click at [367, 8] on span "Planning" at bounding box center [372, 10] width 27 height 11
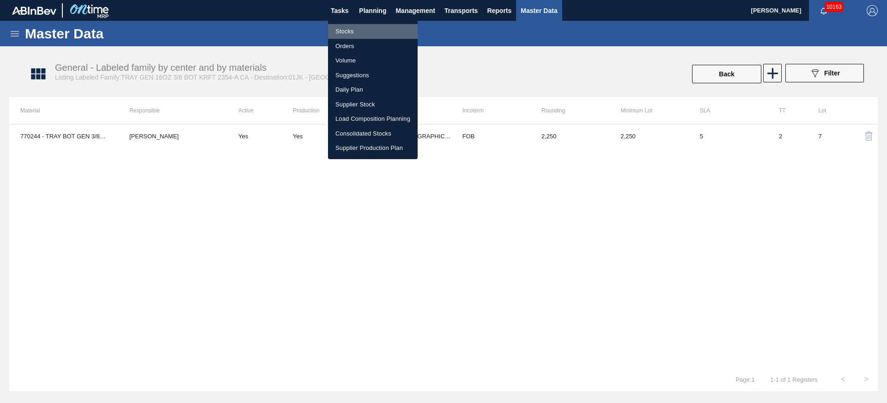
click at [343, 29] on li "Stocks" at bounding box center [373, 31] width 90 height 15
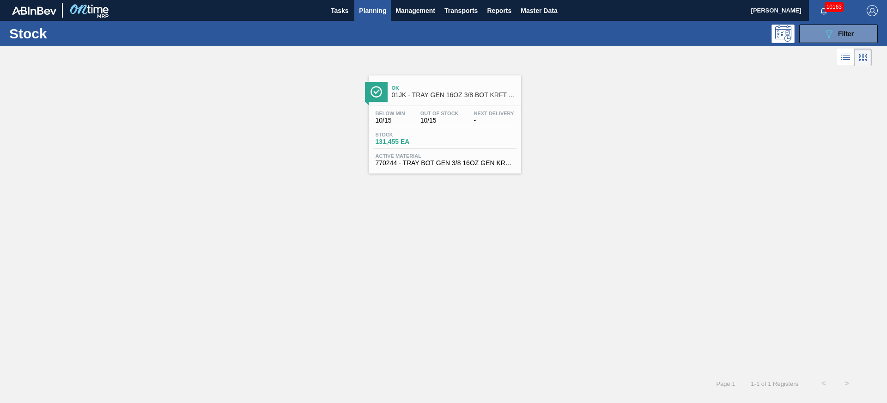
click at [453, 92] on span "01JK - TRAY GEN 16OZ 3/8 BOT KRFT 2354-A CA" at bounding box center [454, 95] width 125 height 7
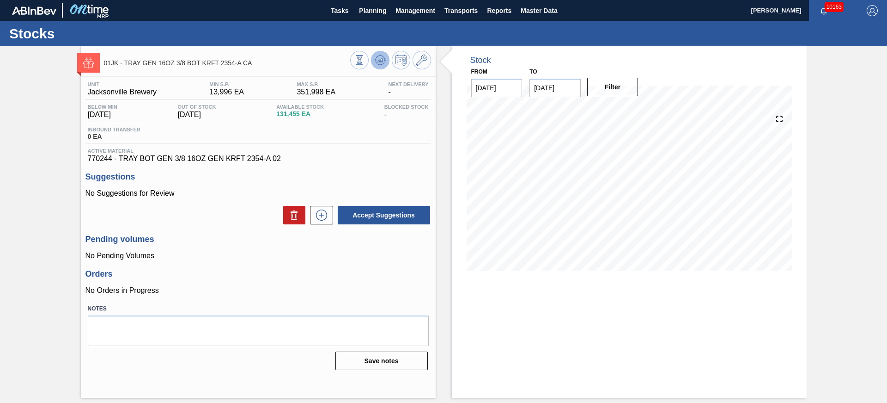
click at [378, 53] on button at bounding box center [380, 60] width 18 height 18
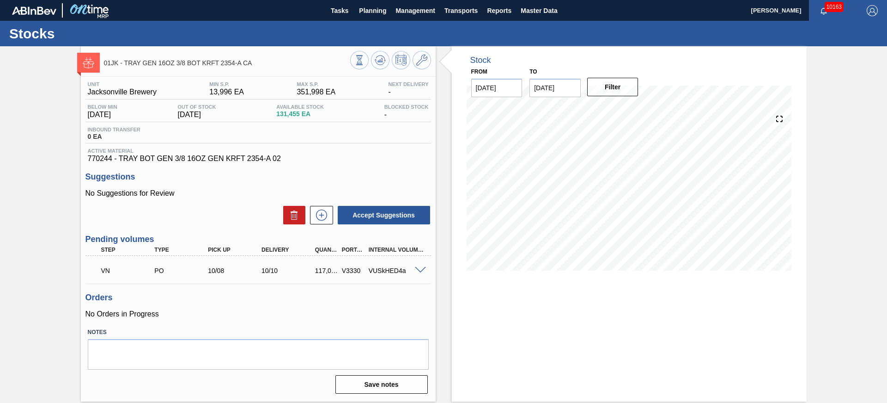
click at [416, 272] on span at bounding box center [420, 270] width 11 height 7
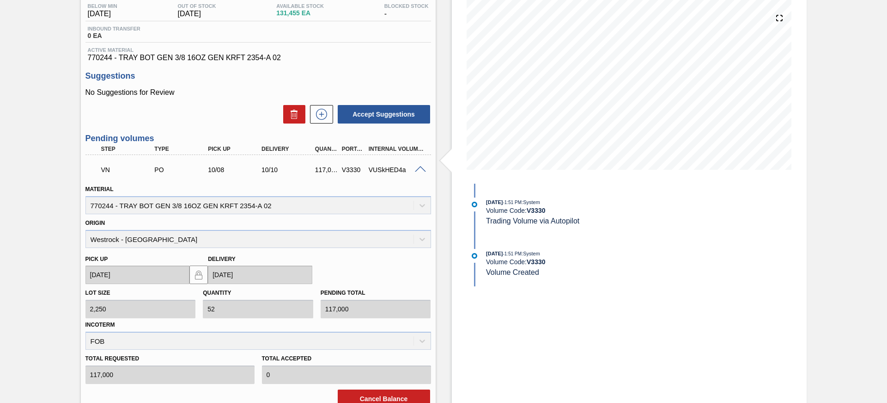
scroll to position [160, 0]
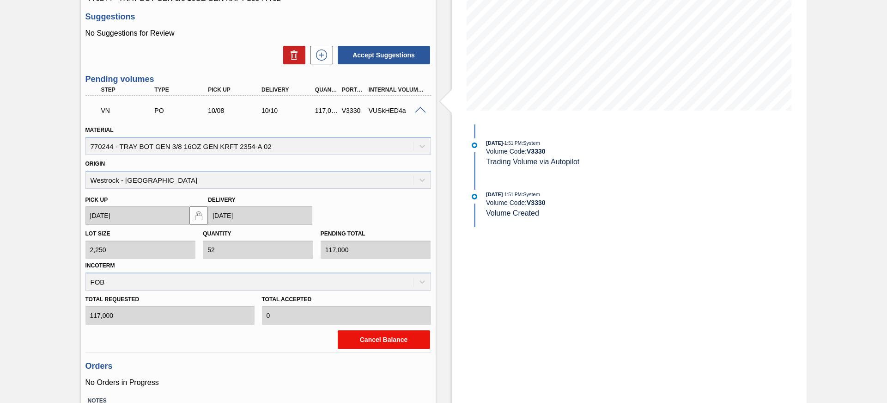
click at [382, 342] on button "Cancel Balance" at bounding box center [384, 339] width 92 height 18
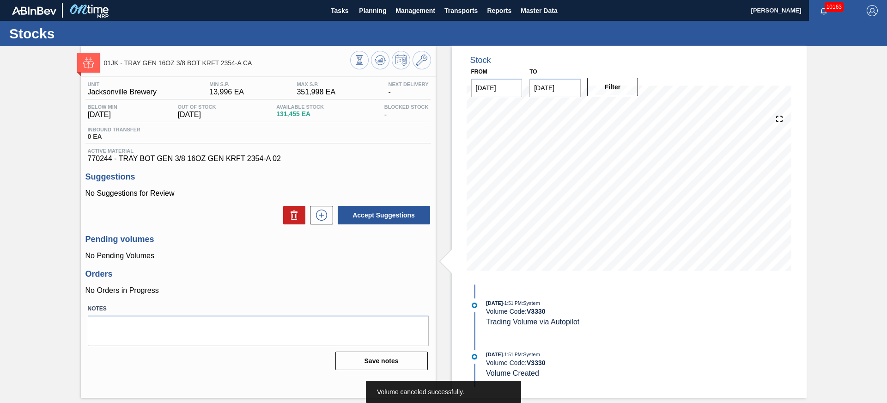
scroll to position [0, 0]
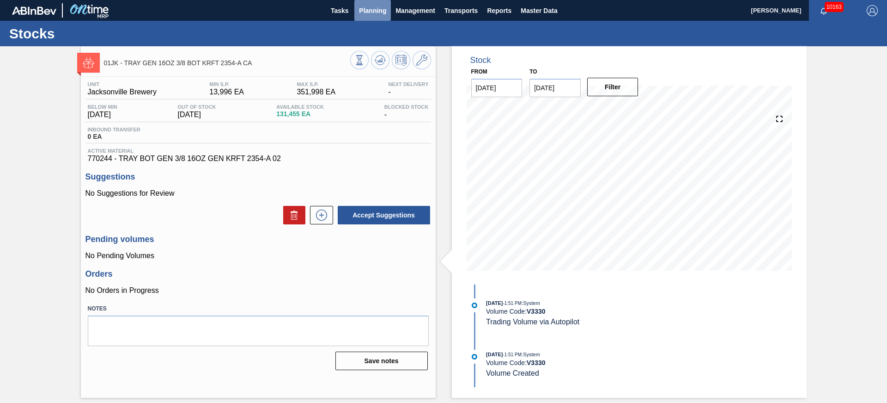
click at [380, 7] on span "Planning" at bounding box center [372, 10] width 27 height 11
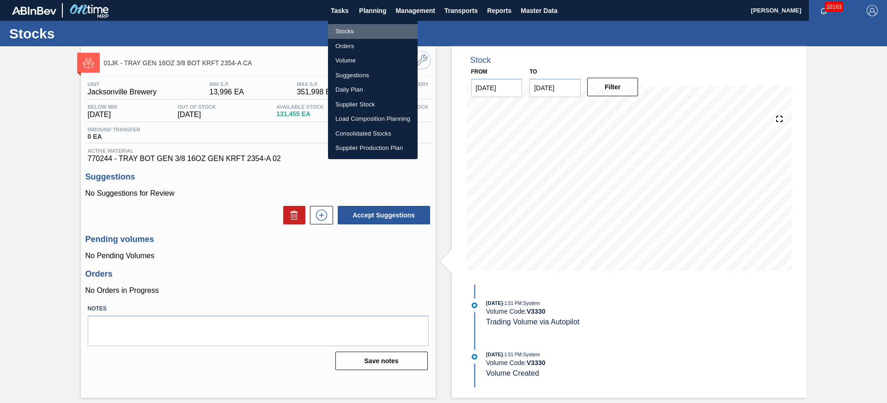
click at [352, 30] on li "Stocks" at bounding box center [373, 31] width 90 height 15
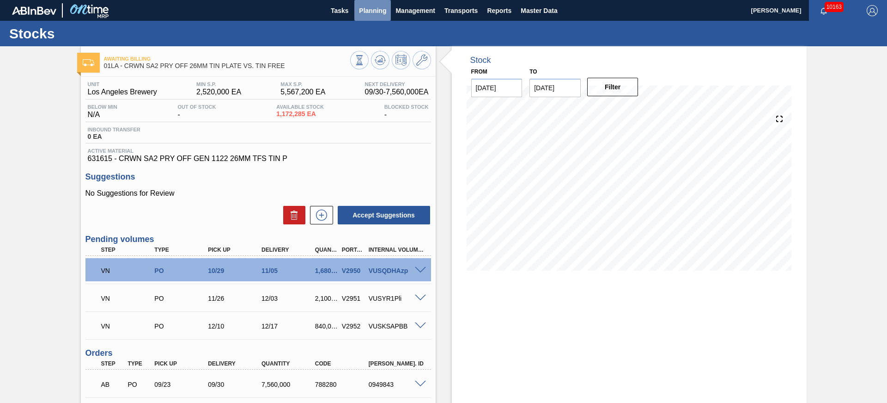
click at [377, 11] on span "Planning" at bounding box center [372, 10] width 27 height 11
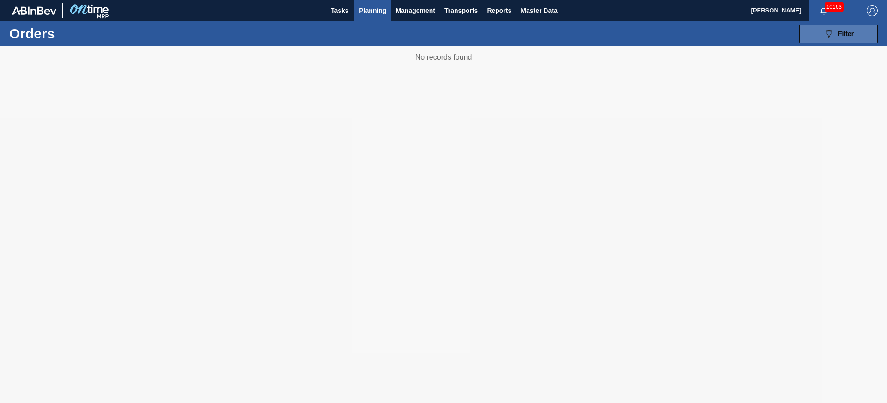
click at [855, 37] on button "089F7B8B-B2A5-4AFE-B5C0-19BA573D28AC Filter" at bounding box center [838, 33] width 79 height 18
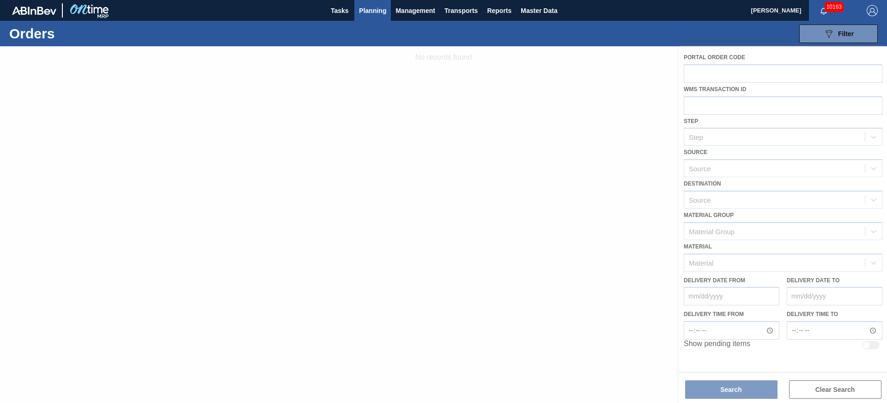
click at [717, 72] on div at bounding box center [443, 224] width 887 height 356
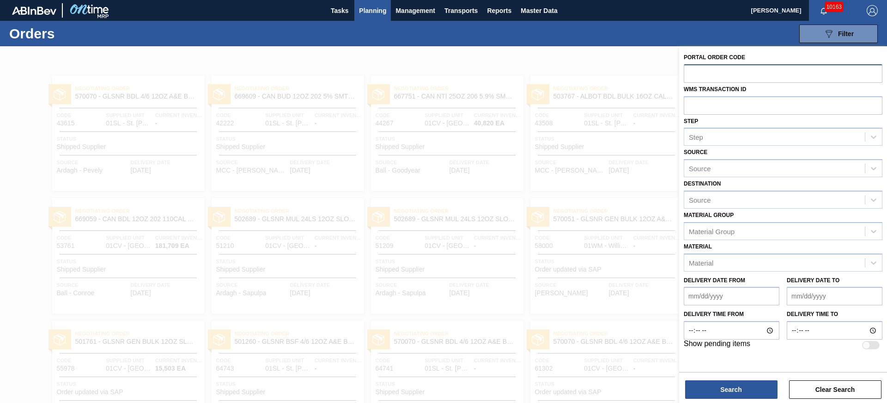
click at [738, 66] on input "text" at bounding box center [783, 73] width 199 height 18
paste input "791670"
type input "791670"
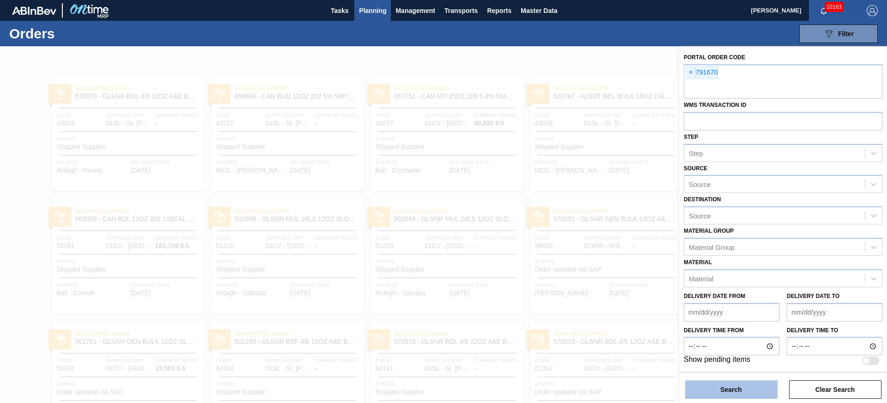
click at [736, 393] on button "Search" at bounding box center [731, 389] width 92 height 18
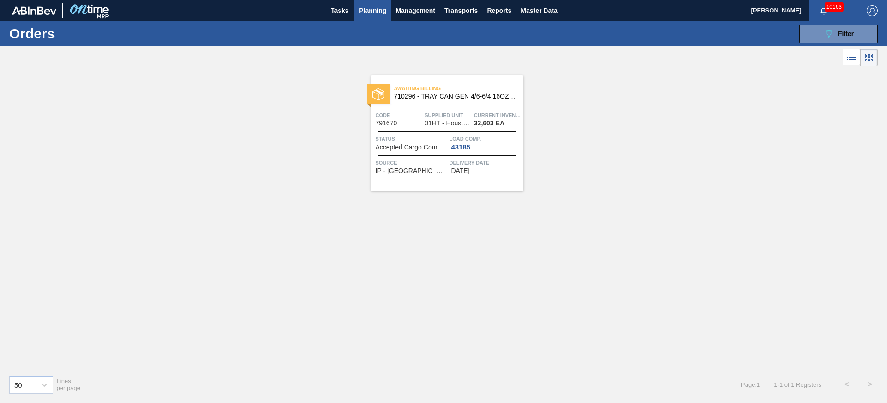
click at [445, 97] on span "710296 - TRAY CAN GEN 4/6-6/4 16OZ GEN KRFT 1986" at bounding box center [455, 96] width 122 height 7
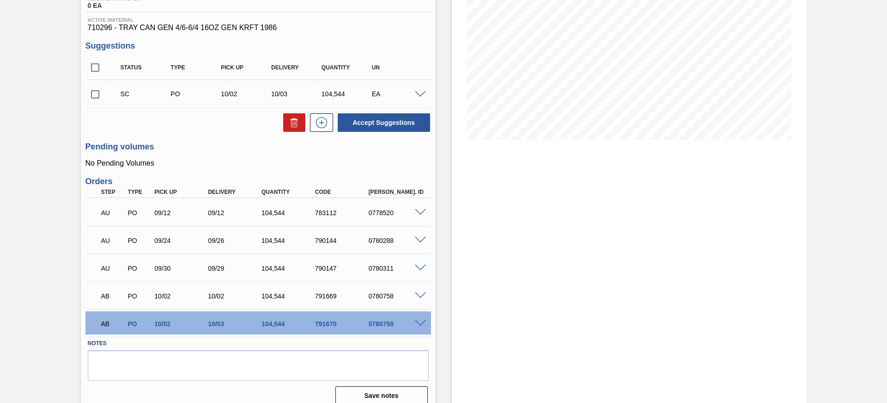
scroll to position [142, 0]
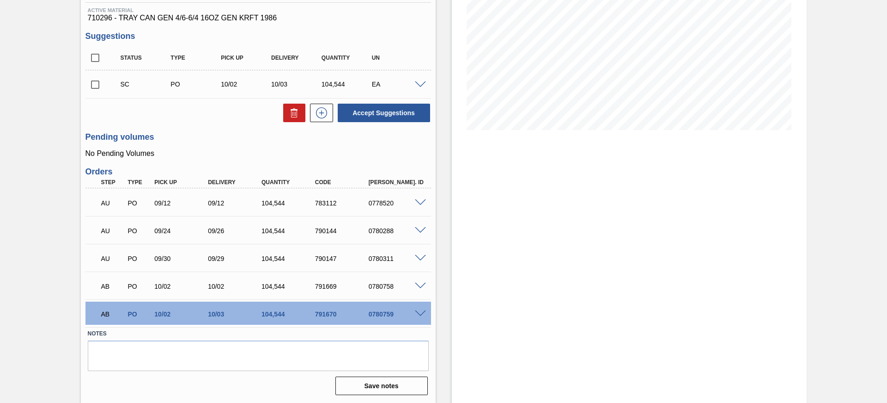
click at [419, 316] on span at bounding box center [420, 313] width 11 height 7
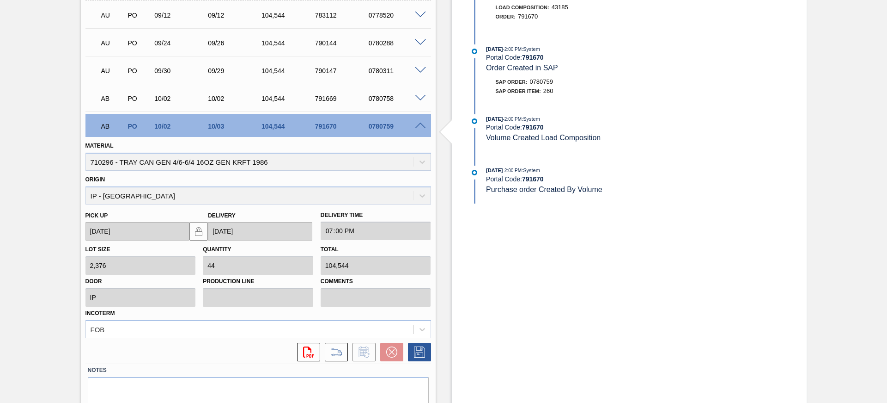
scroll to position [330, 0]
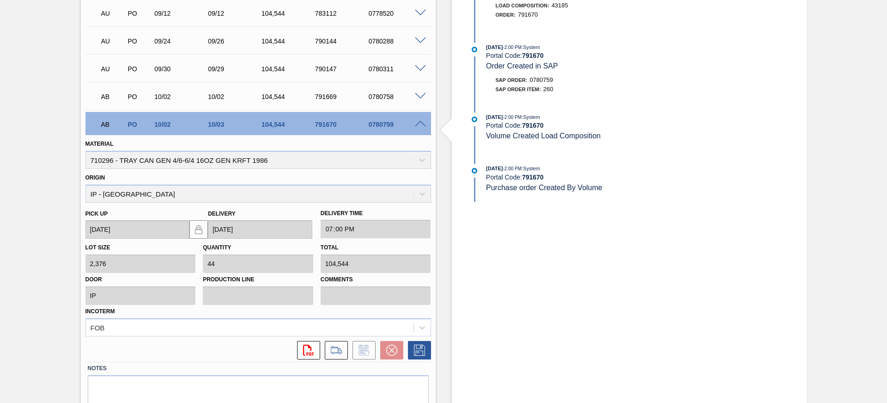
click at [377, 127] on div "0780759" at bounding box center [396, 124] width 60 height 7
copy div "0780759"
click at [100, 164] on div "Material 710296 - TRAY CAN GEN 4/6-6/4 16OZ GEN KRFT 1986" at bounding box center [258, 152] width 346 height 31
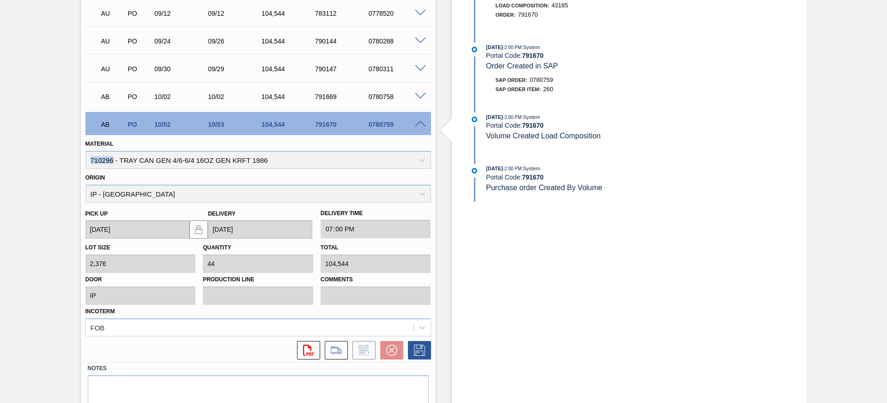
copy div "710296"
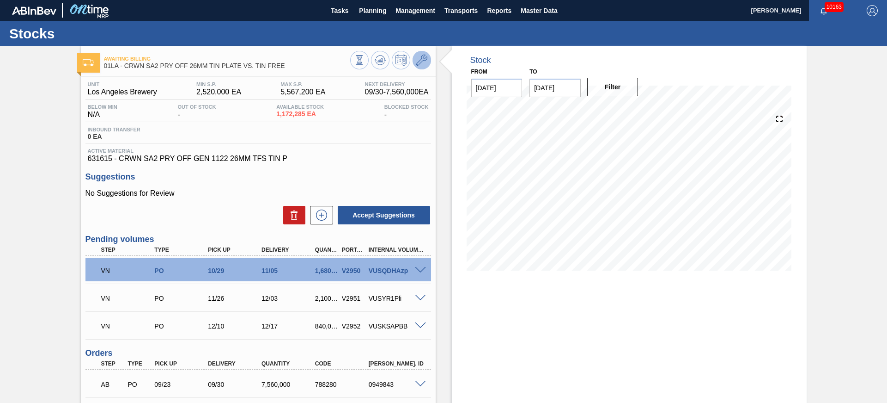
click at [424, 61] on icon at bounding box center [421, 60] width 11 height 11
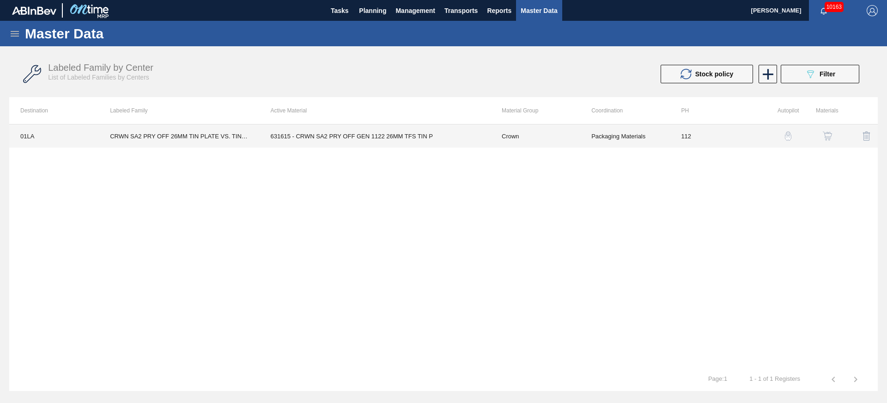
click at [503, 137] on td "Crown" at bounding box center [536, 135] width 90 height 23
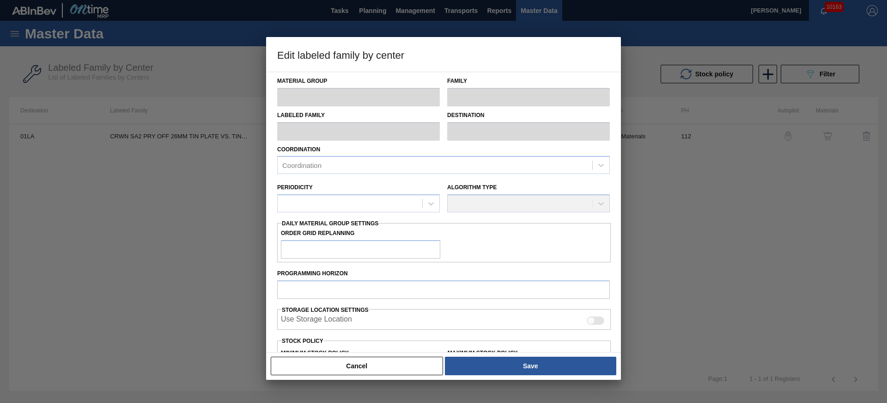
type input "Crown"
type input "Crowns"
type input "CRWN SA2 PRY OFF 26MM TIN PLATE VS. TIN FREE"
type input "01LA - Los Angeles Brewery"
type input "0"
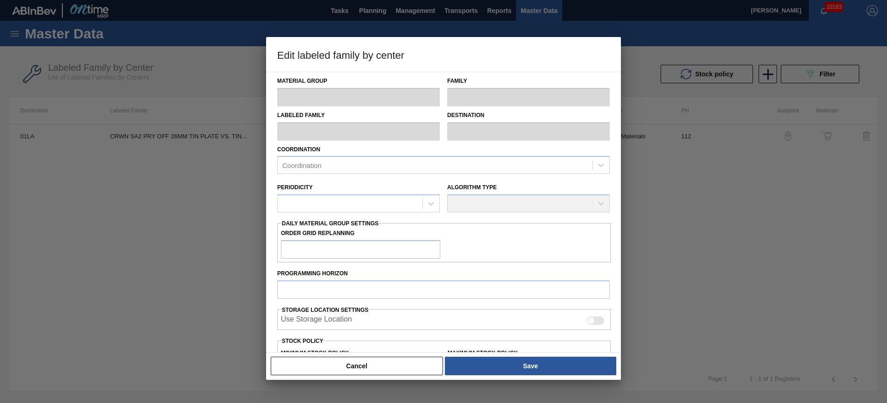
type input "112"
type input "2,520,000"
type input "5,567,200"
type input "0"
type input "2,520,000"
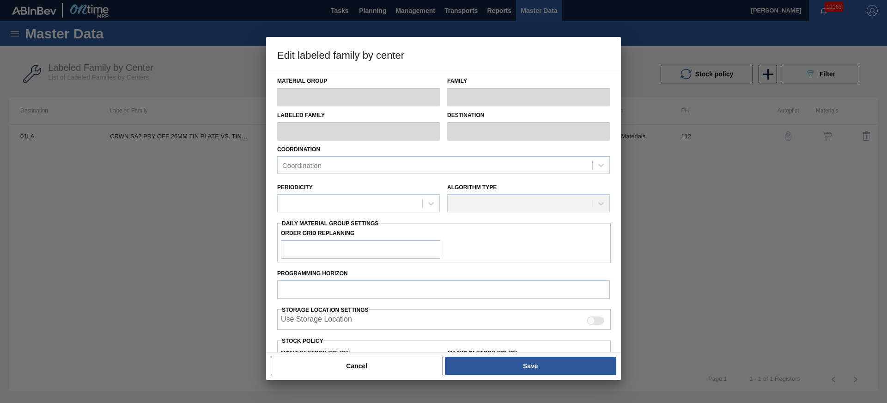
checkbox input "true"
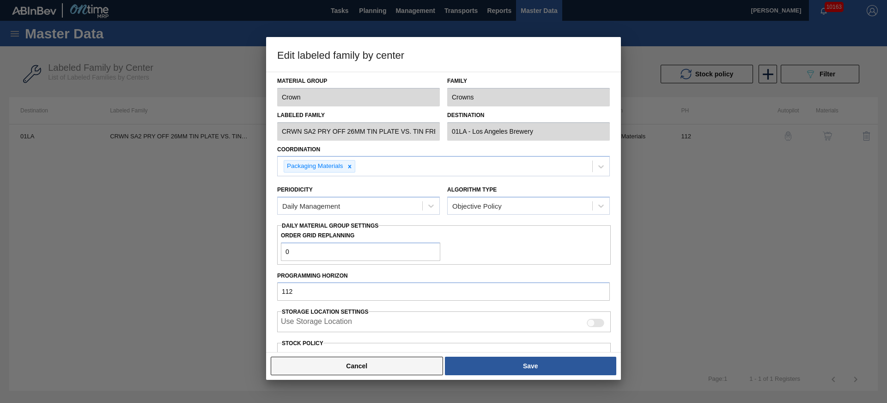
click at [369, 365] on button "Cancel" at bounding box center [357, 365] width 172 height 18
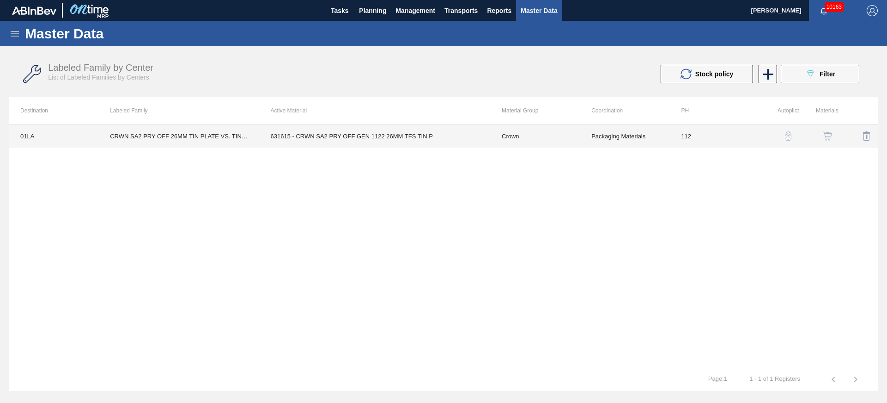
click at [242, 132] on td "CRWN SA2 PRY OFF 26MM TIN PLATE VS. TIN FREE" at bounding box center [179, 135] width 160 height 23
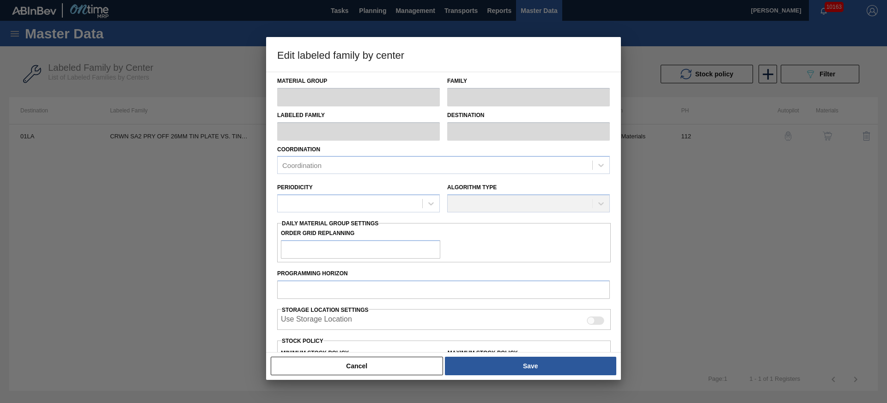
type input "Crown"
type input "Crowns"
type input "CRWN SA2 PRY OFF 26MM TIN PLATE VS. TIN FREE"
type input "01LA - Los Angeles Brewery"
type input "0"
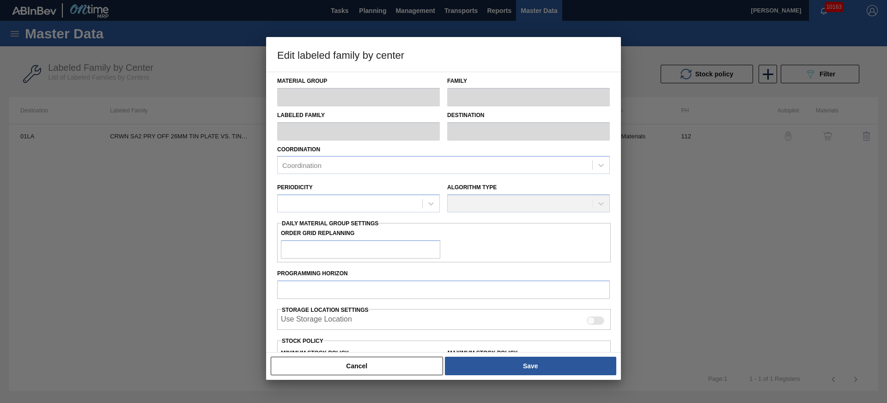
type input "112"
type input "2,520,000"
type input "5,567,200"
type input "0"
type input "2,520,000"
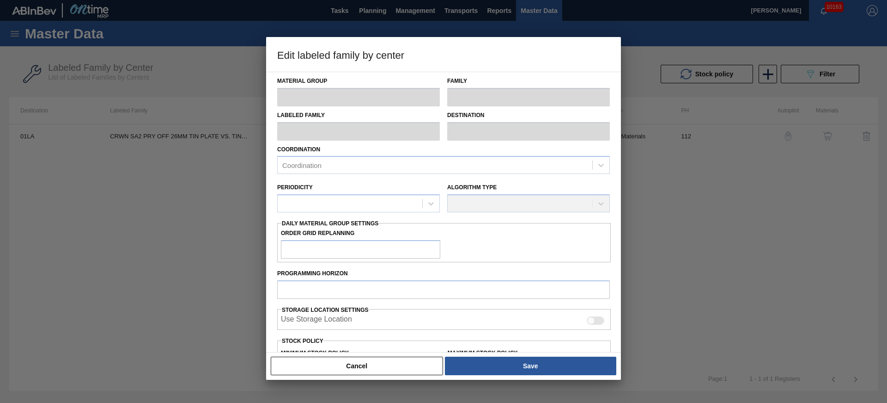
checkbox input "true"
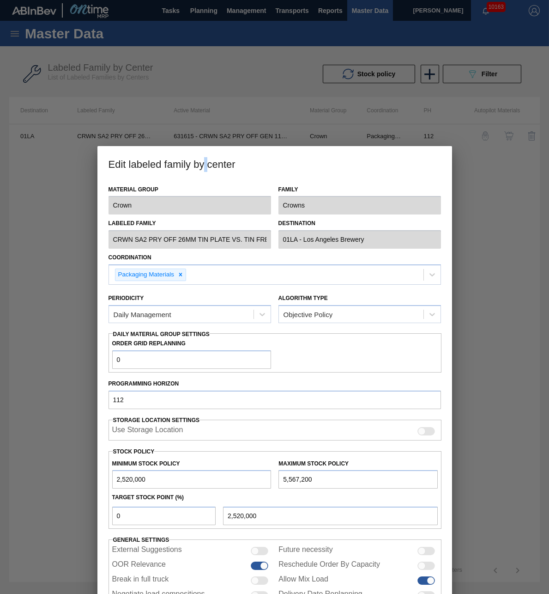
click at [120, 298] on label "Periodicity" at bounding box center [127, 298] width 36 height 6
click at [115, 310] on input "Periodicity" at bounding box center [114, 314] width 1 height 8
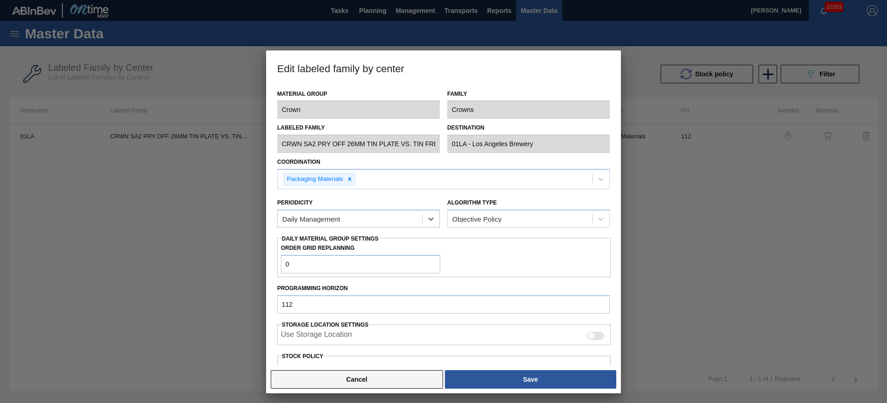
click at [363, 384] on button "Cancel" at bounding box center [357, 379] width 172 height 18
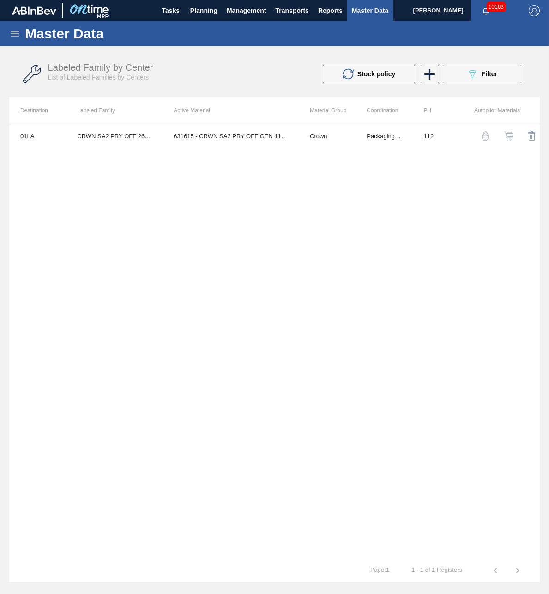
click at [323, 138] on td "Crown" at bounding box center [327, 135] width 57 height 23
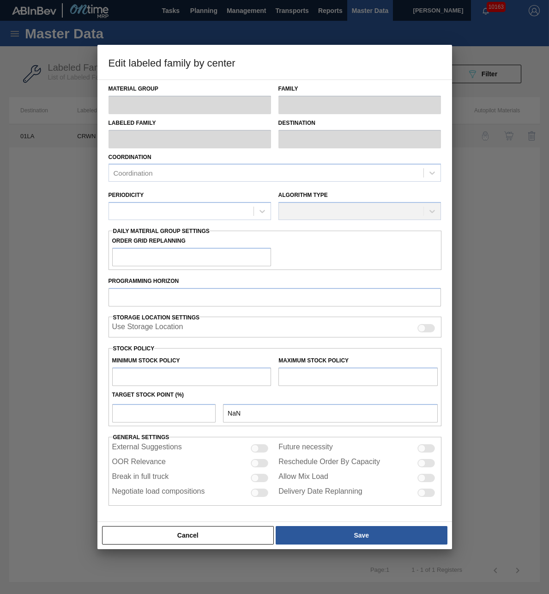
type input "Crown"
type input "Crowns"
type input "CRWN SA2 PRY OFF 26MM TIN PLATE VS. TIN FREE"
type input "01LA - Los Angeles Brewery"
type input "0"
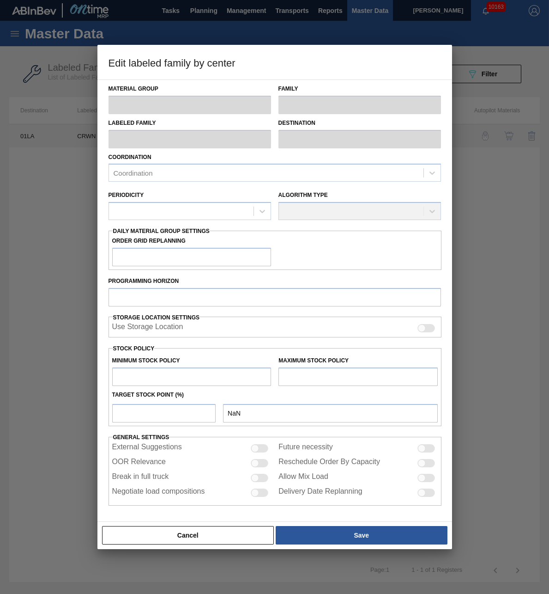
type input "112"
type input "2,520,000"
type input "5,567,200"
type input "0"
type input "2,520,000"
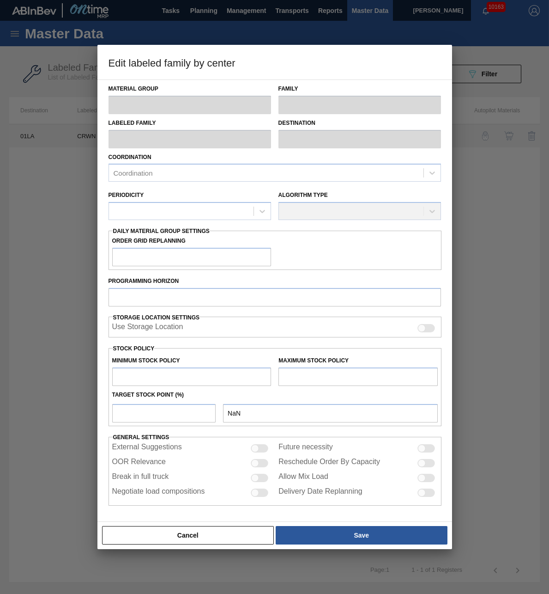
checkbox input "true"
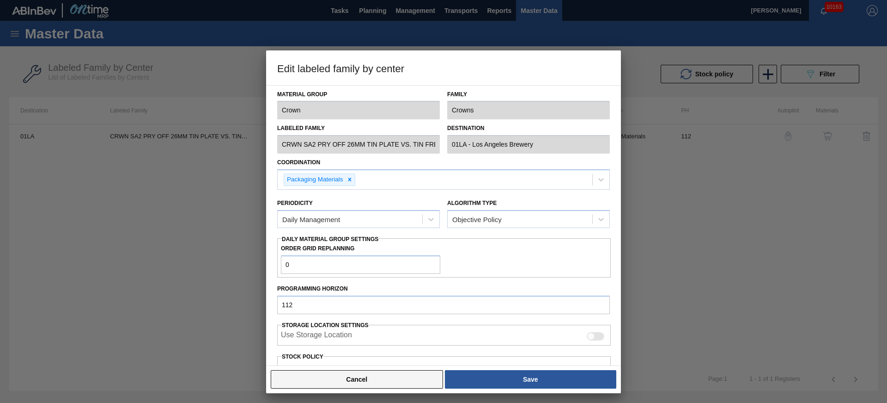
click at [336, 378] on button "Cancel" at bounding box center [357, 379] width 172 height 18
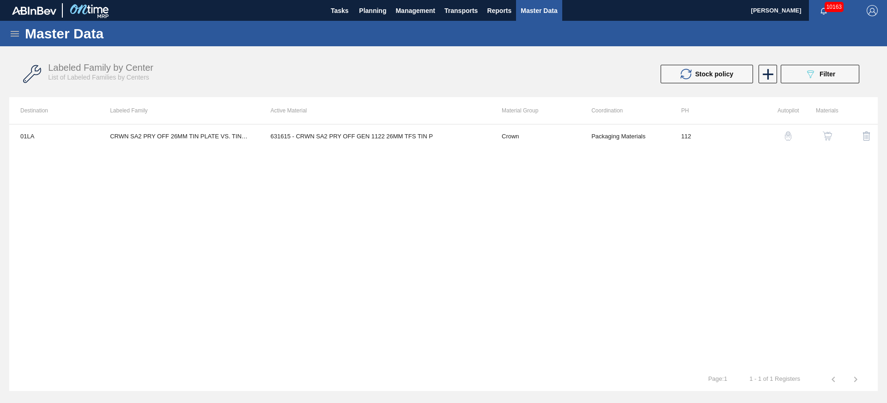
click at [146, 208] on div "01LA CRWN SA2 PRY OFF 26MM TIN PLATE VS. TIN FREE 631615 - CRWN SA2 PRY OFF GEN…" at bounding box center [443, 246] width 869 height 244
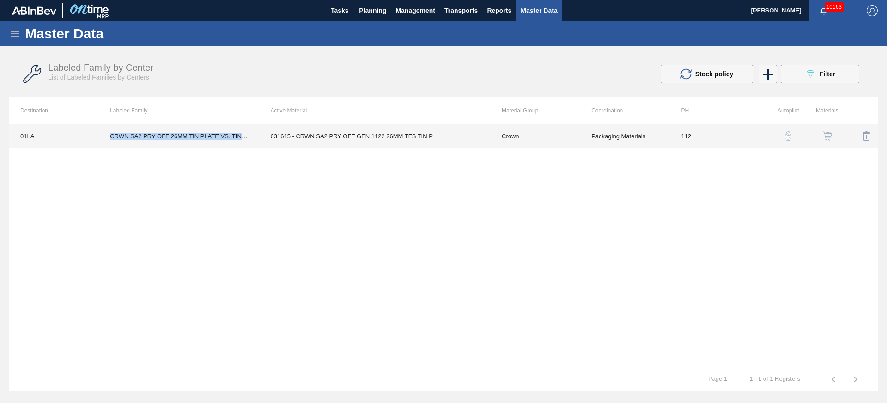
drag, startPoint x: 110, startPoint y: 135, endPoint x: 244, endPoint y: 136, distance: 134.0
click at [244, 136] on td "CRWN SA2 PRY OFF 26MM TIN PLATE VS. TIN FREE" at bounding box center [179, 135] width 160 height 23
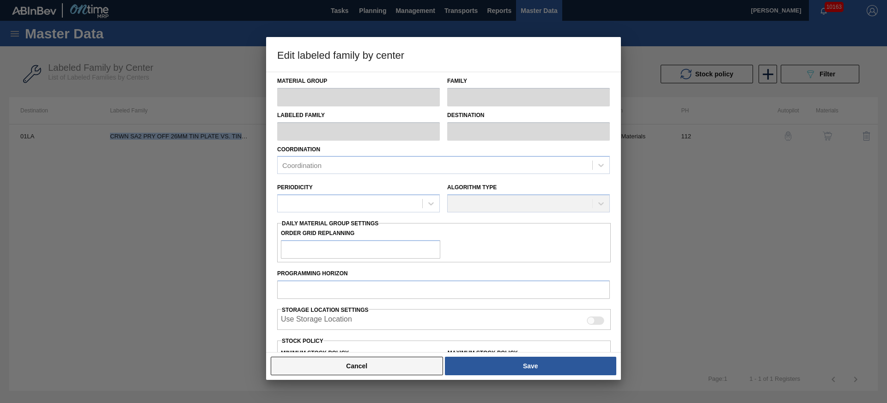
type input "Crown"
type input "Crowns"
type input "CRWN SA2 PRY OFF 26MM TIN PLATE VS. TIN FREE"
type input "01LA - Los Angeles Brewery"
type input "0"
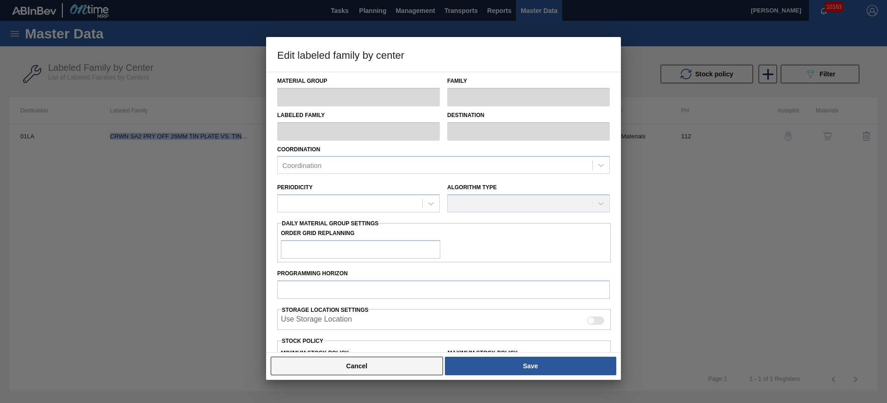
type input "112"
type input "2,520,000"
type input "5,567,200"
type input "0"
type input "2,520,000"
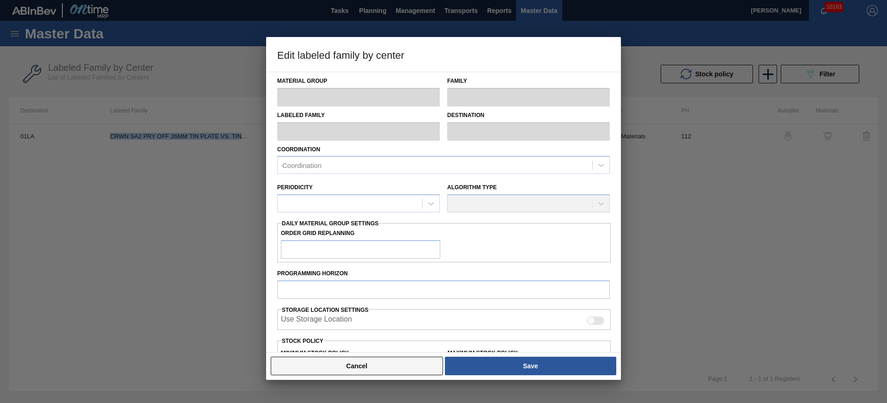
checkbox input "true"
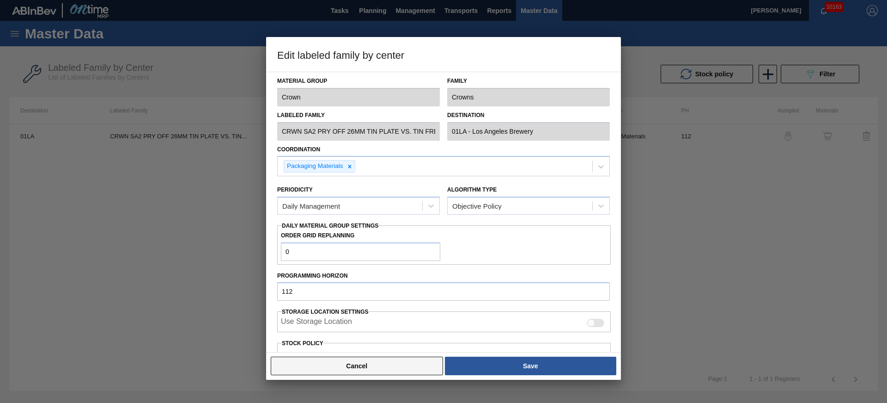
click at [348, 372] on button "Cancel" at bounding box center [357, 365] width 172 height 18
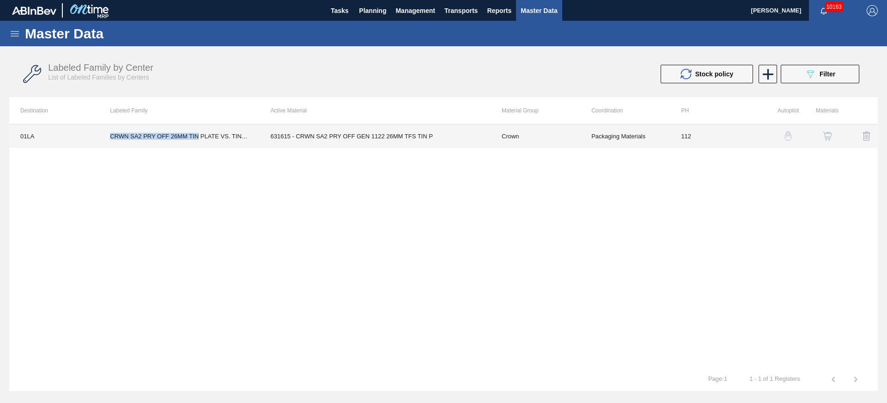
drag, startPoint x: 108, startPoint y: 134, endPoint x: 199, endPoint y: 136, distance: 91.1
click at [199, 136] on td "CRWN SA2 PRY OFF 26MM TIN PLATE VS. TIN FREE" at bounding box center [179, 135] width 160 height 23
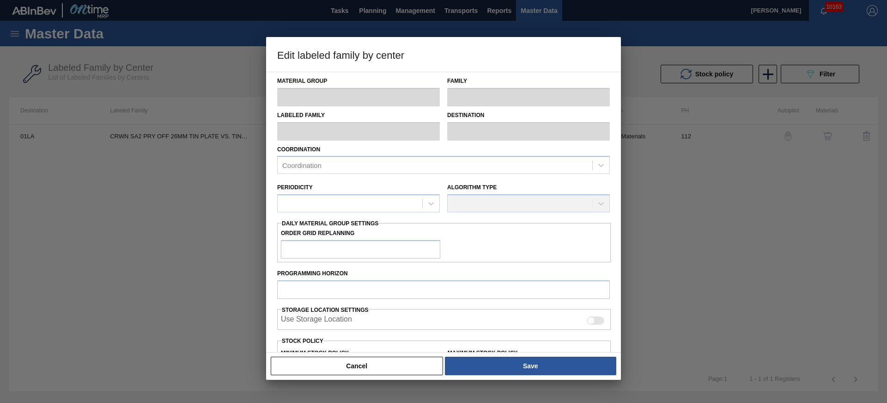
type input "Crown"
type input "Crowns"
type input "CRWN SA2 PRY OFF 26MM TIN PLATE VS. TIN FREE"
type input "01LA - Los Angeles Brewery"
type input "0"
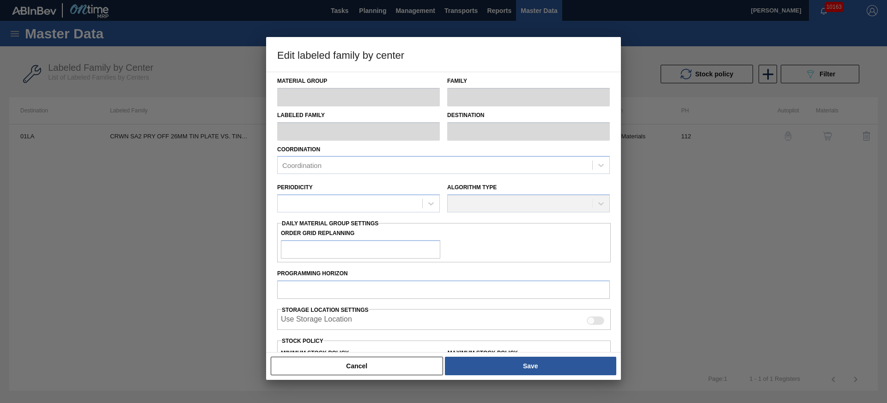
type input "112"
type input "2,520,000"
type input "5,567,200"
type input "0"
type input "2,520,000"
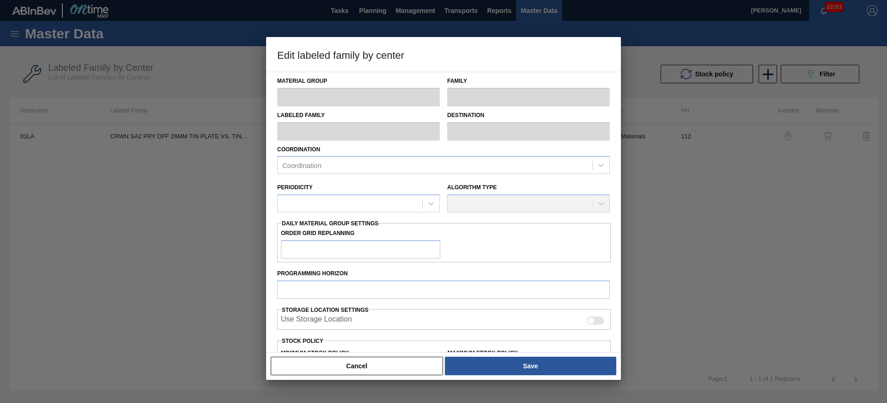
checkbox input "true"
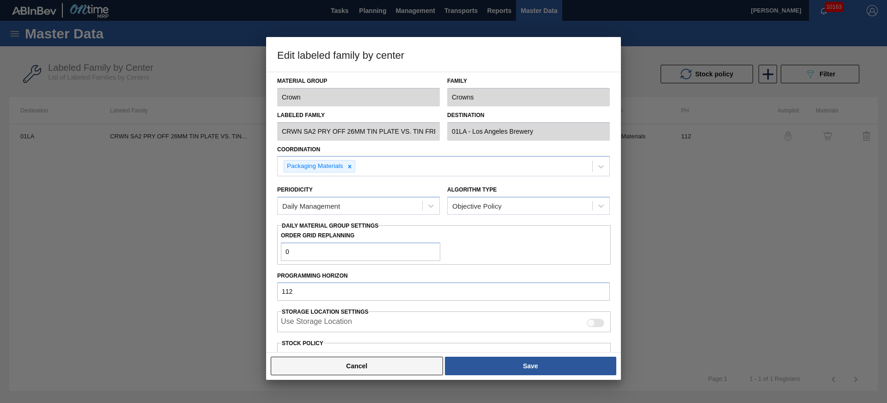
click at [409, 365] on button "Cancel" at bounding box center [357, 365] width 172 height 18
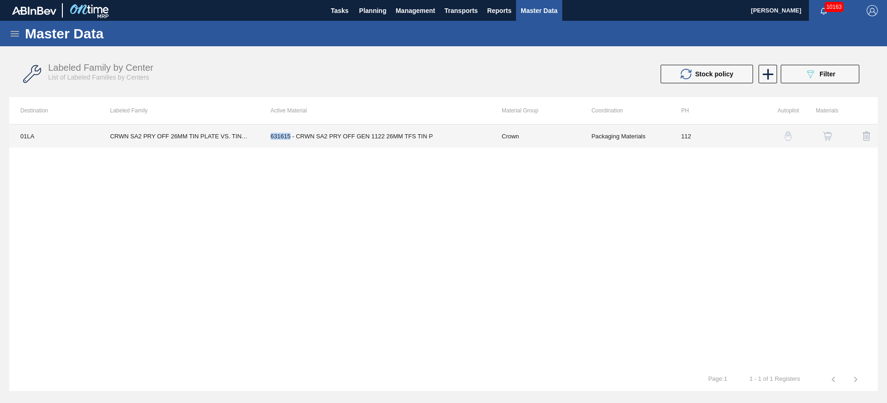
drag, startPoint x: 272, startPoint y: 135, endPoint x: 289, endPoint y: 137, distance: 17.2
click at [289, 137] on td "631615 - CRWN SA2 PRY OFF GEN 1122 26MM TFS TIN P" at bounding box center [375, 135] width 231 height 23
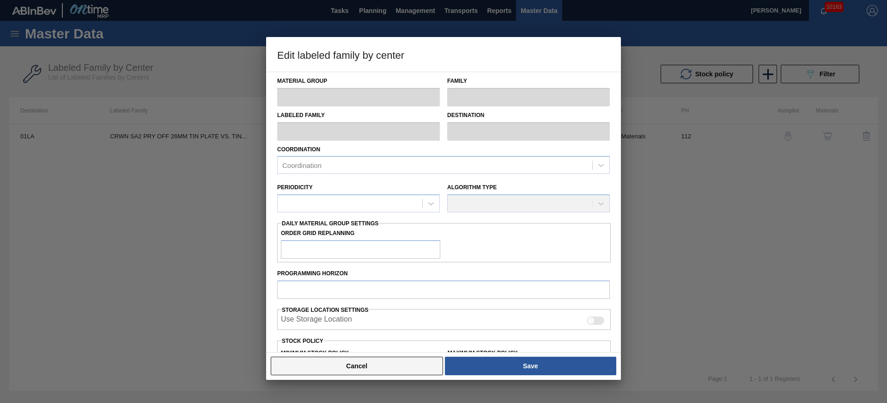
click at [284, 362] on button "Cancel" at bounding box center [357, 365] width 172 height 18
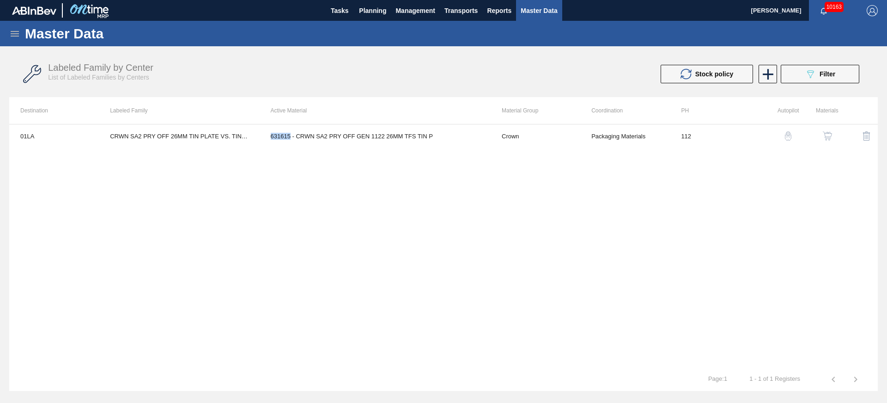
copy td "631615"
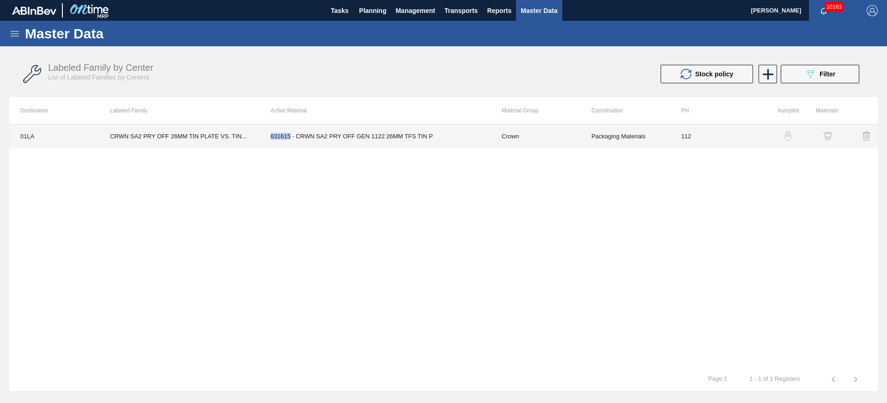
copy td "631615"
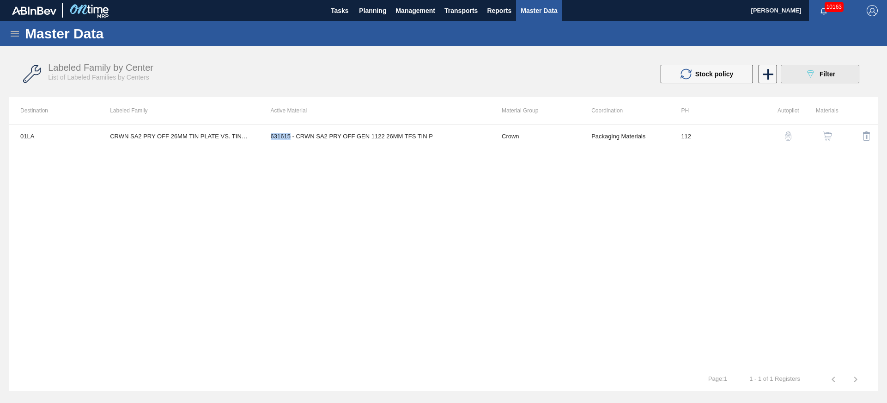
click at [847, 68] on button "089F7B8B-B2A5-4AFE-B5C0-19BA573D28AC Filter" at bounding box center [820, 74] width 79 height 18
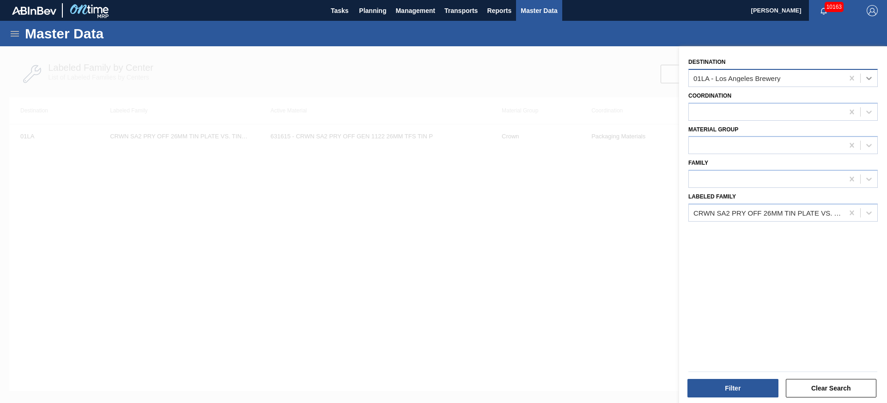
click at [866, 80] on icon at bounding box center [869, 77] width 9 height 9
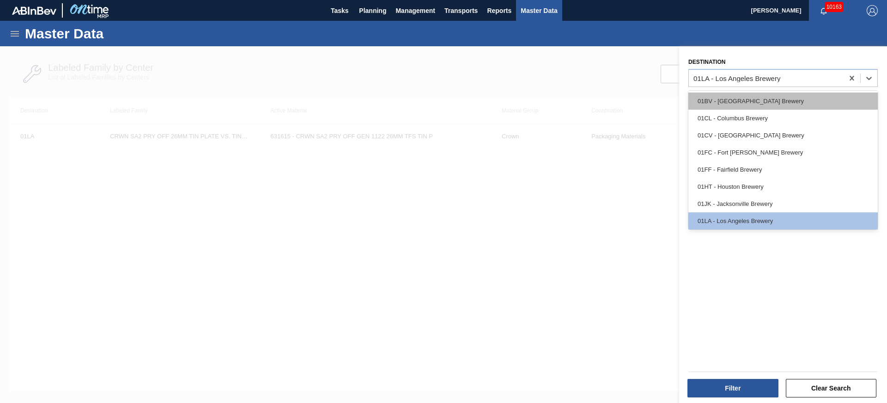
click at [747, 102] on div "01BV - [GEOGRAPHIC_DATA] Brewery" at bounding box center [783, 100] width 189 height 17
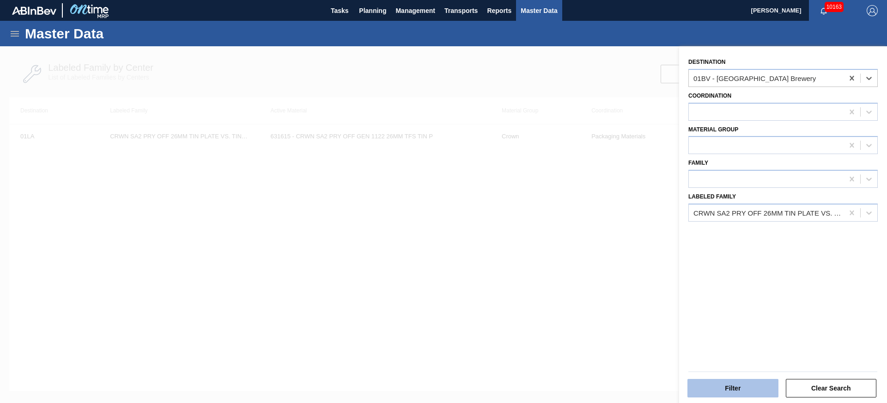
click at [744, 388] on button "Filter" at bounding box center [733, 387] width 91 height 18
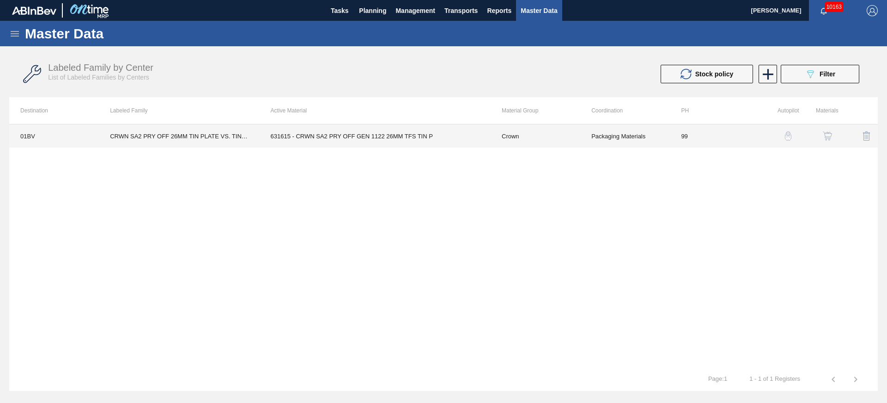
click at [565, 134] on td "Crown" at bounding box center [536, 135] width 90 height 23
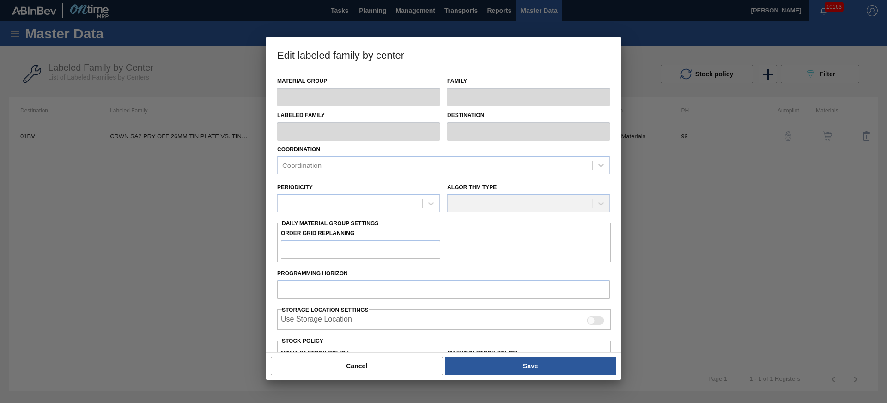
type input "Crown"
type input "Crowns"
type input "CRWN SA2 PRY OFF 26MM TIN PLATE VS. TIN FREE"
type input "01BV - [GEOGRAPHIC_DATA] Brewery"
type input "99"
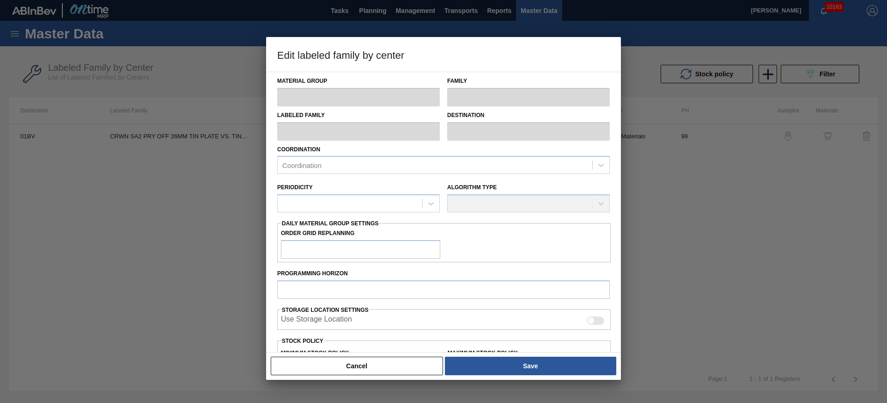
type input "2,586,584"
type input "13,776,742"
type input "0"
type input "2,586,584"
checkbox input "true"
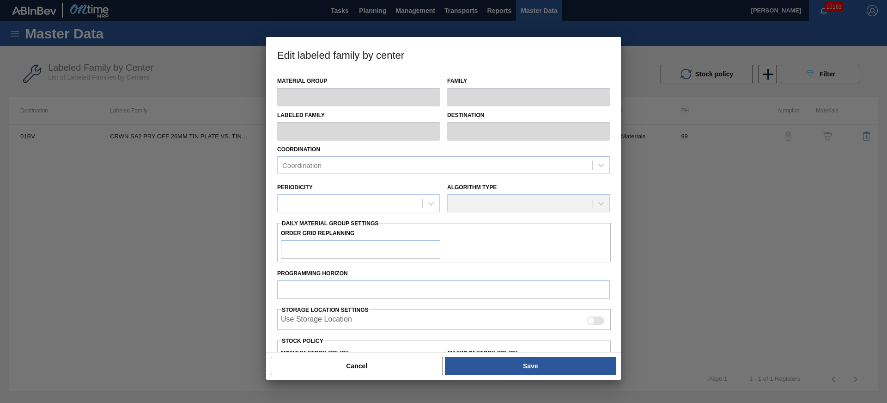
checkbox input "true"
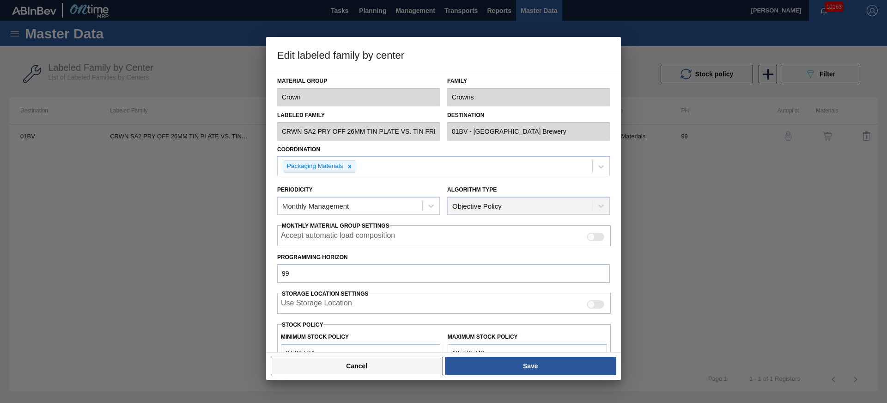
click at [371, 371] on button "Cancel" at bounding box center [357, 365] width 172 height 18
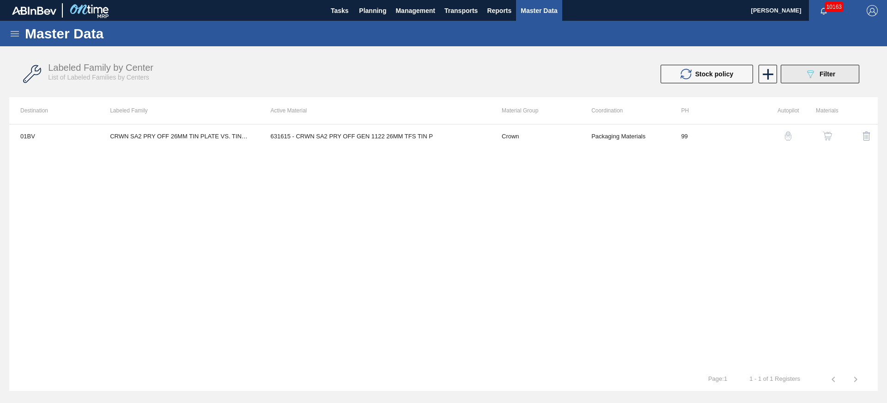
click at [809, 73] on icon "089F7B8B-B2A5-4AFE-B5C0-19BA573D28AC" at bounding box center [810, 73] width 11 height 11
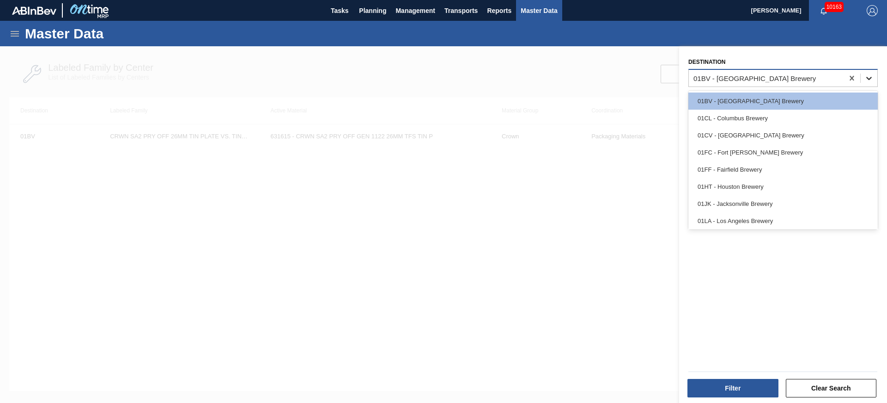
click at [870, 78] on icon at bounding box center [869, 77] width 9 height 9
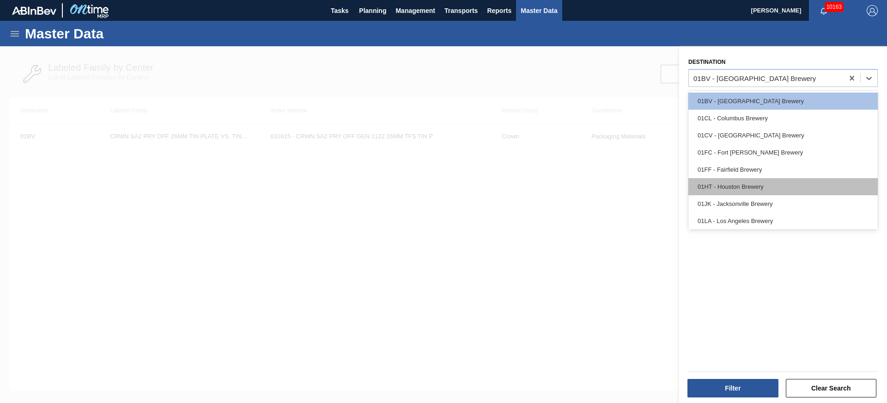
click at [756, 184] on div "01HT - Houston Brewery" at bounding box center [783, 186] width 189 height 17
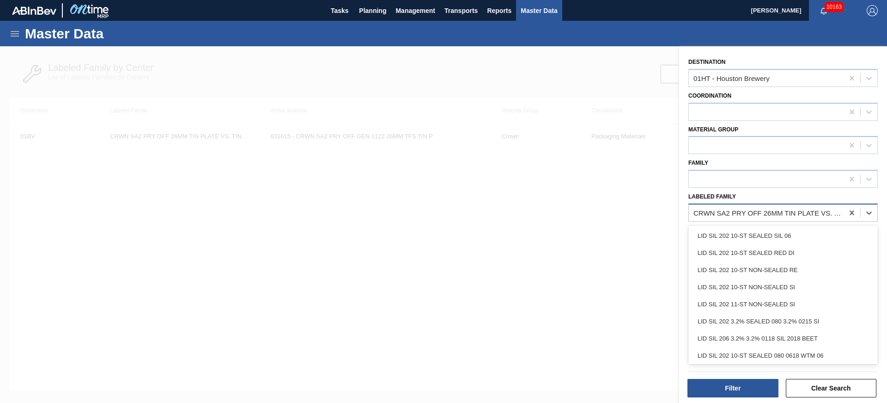
click at [761, 209] on div "CRWN SA2 PRY OFF 26MM TIN PLATE VS. TIN FREE" at bounding box center [769, 212] width 151 height 8
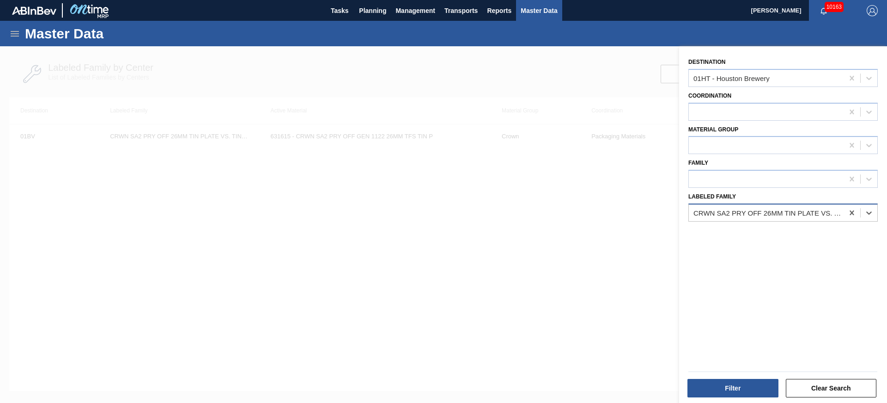
click at [761, 209] on div "CRWN SA2 PRY OFF 26MM TIN PLATE VS. TIN FREE" at bounding box center [769, 212] width 151 height 8
click at [850, 212] on icon at bounding box center [852, 212] width 4 height 5
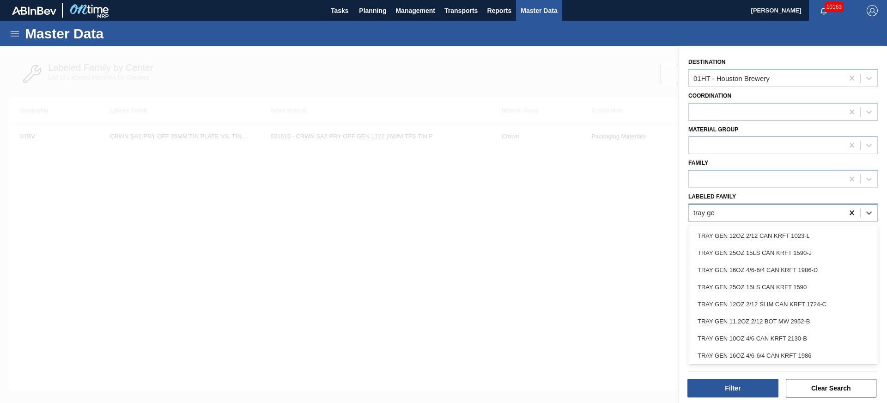
type Family "tray gen"
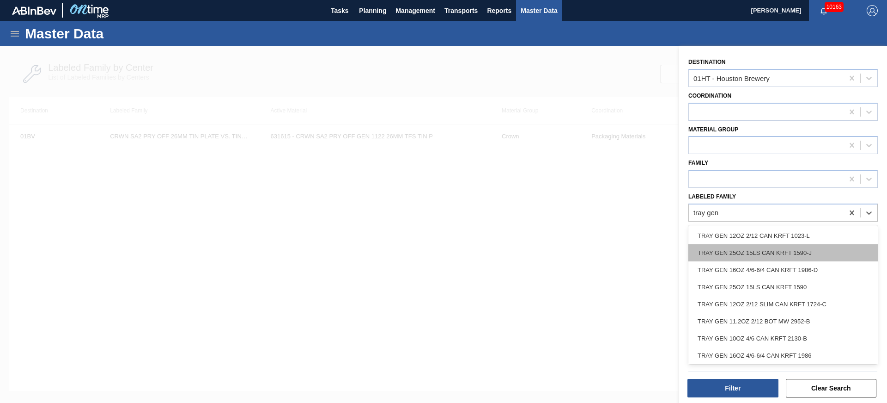
click at [835, 248] on div "TRAY GEN 25OZ 15LS CAN KRFT 1590-J" at bounding box center [783, 252] width 189 height 17
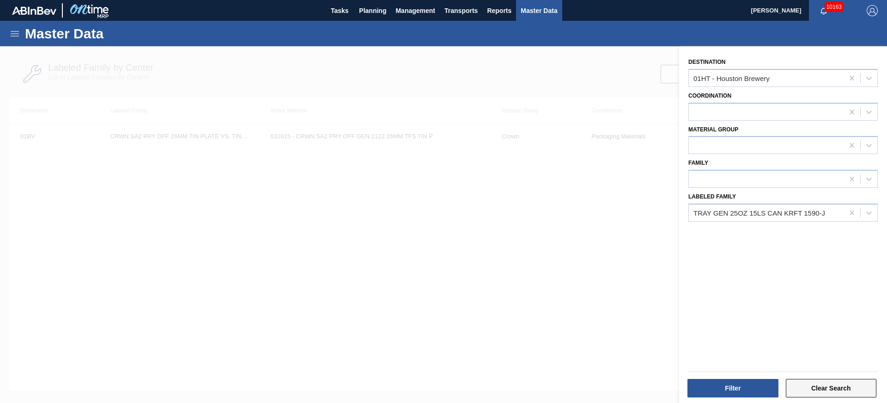
click at [843, 384] on button "Clear Search" at bounding box center [831, 387] width 91 height 18
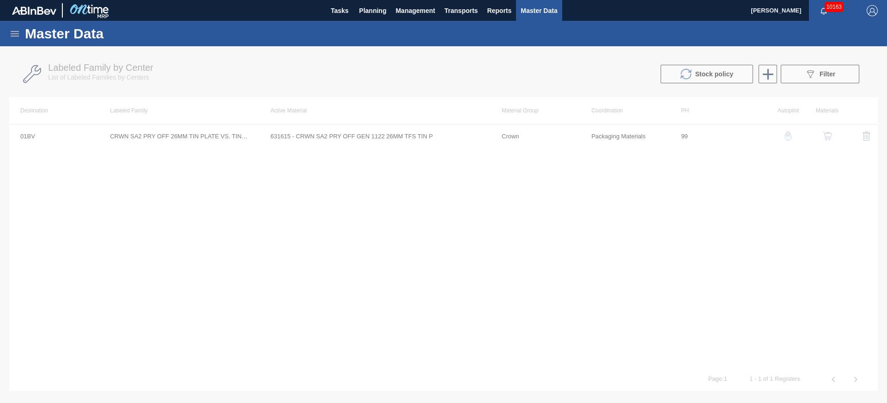
click at [839, 70] on div at bounding box center [443, 224] width 887 height 356
click at [839, 56] on div at bounding box center [443, 224] width 887 height 356
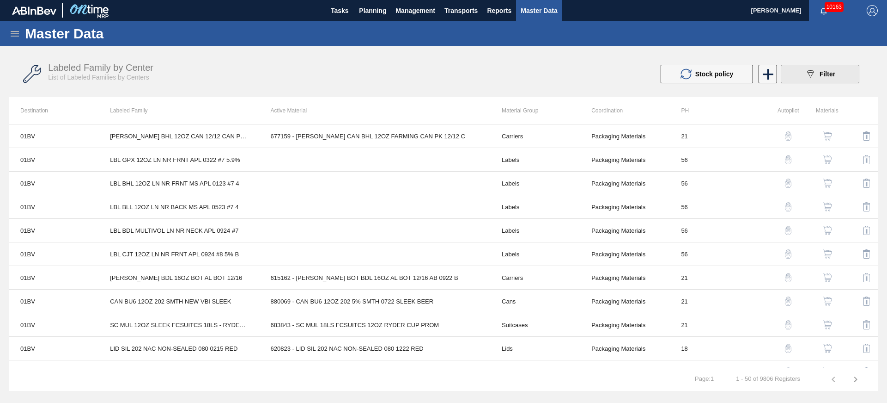
click at [830, 73] on span "Filter" at bounding box center [828, 73] width 16 height 7
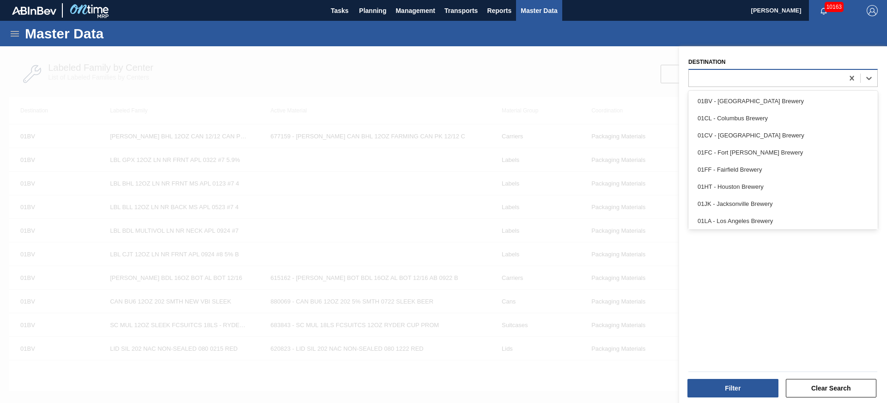
click at [765, 77] on div at bounding box center [766, 77] width 155 height 13
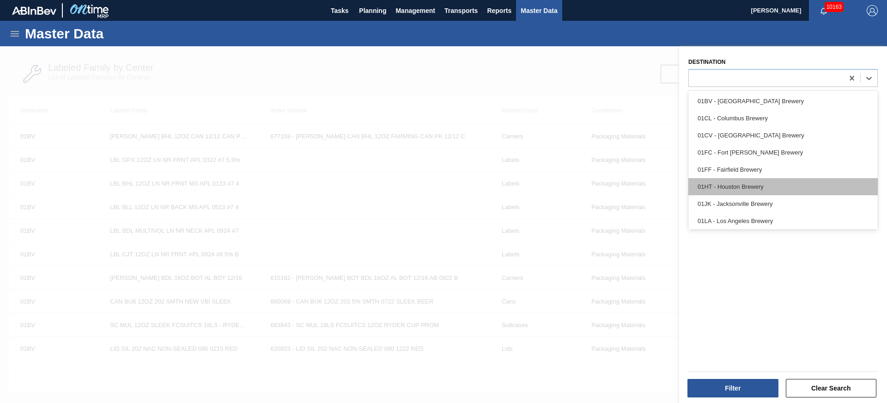
click at [734, 185] on div "01HT - Houston Brewery" at bounding box center [783, 186] width 189 height 17
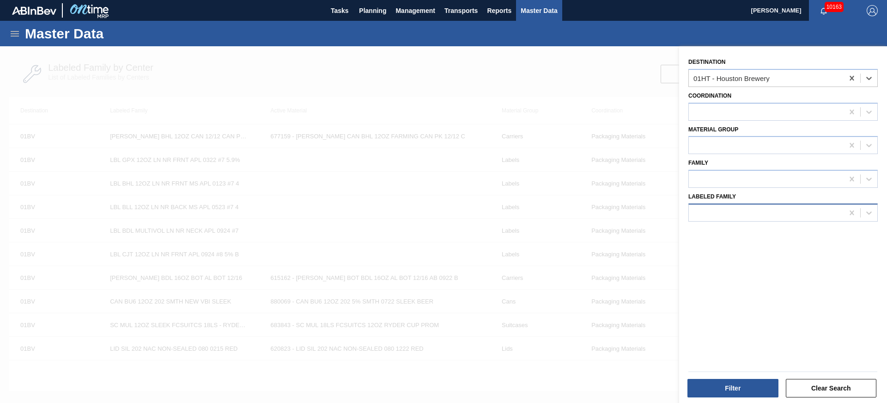
click at [729, 213] on div at bounding box center [766, 212] width 155 height 13
type Family "tray gen 25"
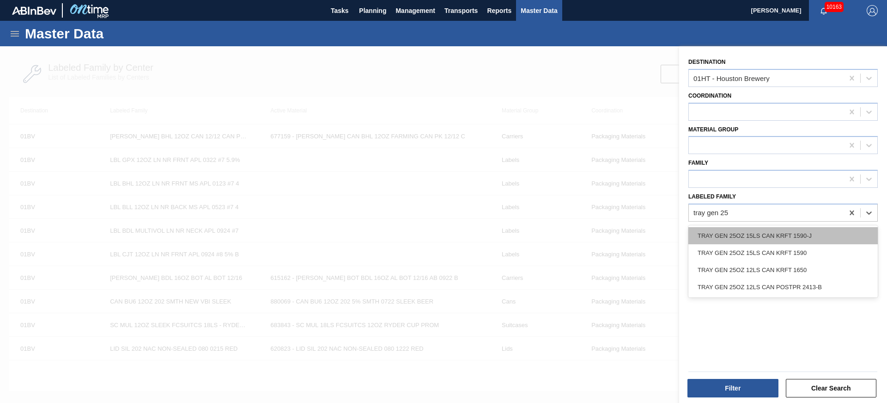
click at [810, 234] on div "TRAY GEN 25OZ 15LS CAN KRFT 1590-J" at bounding box center [783, 235] width 189 height 17
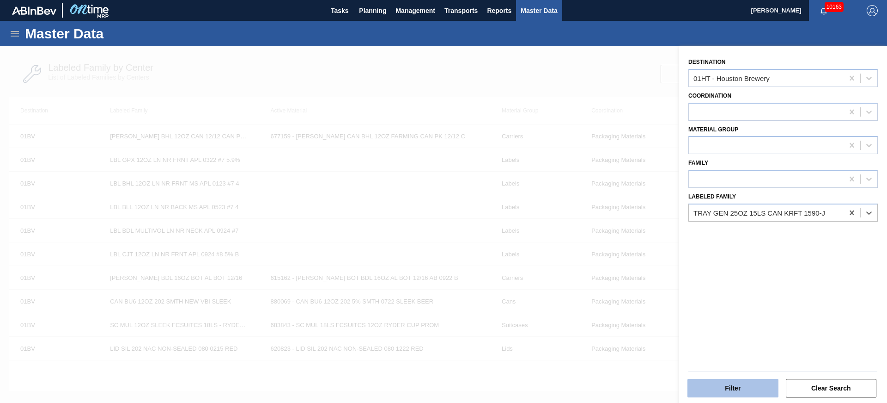
click at [739, 385] on button "Filter" at bounding box center [733, 387] width 91 height 18
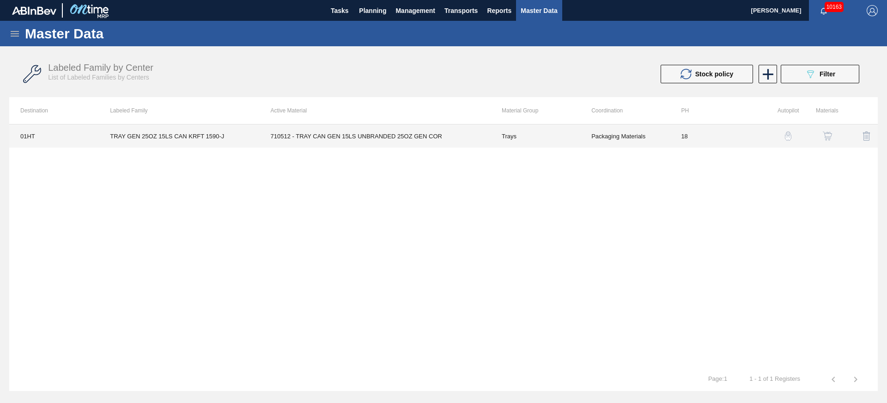
click at [460, 133] on td "710512 - TRAY CAN GEN 15LS UNBRANDED 25OZ GEN COR" at bounding box center [375, 135] width 231 height 23
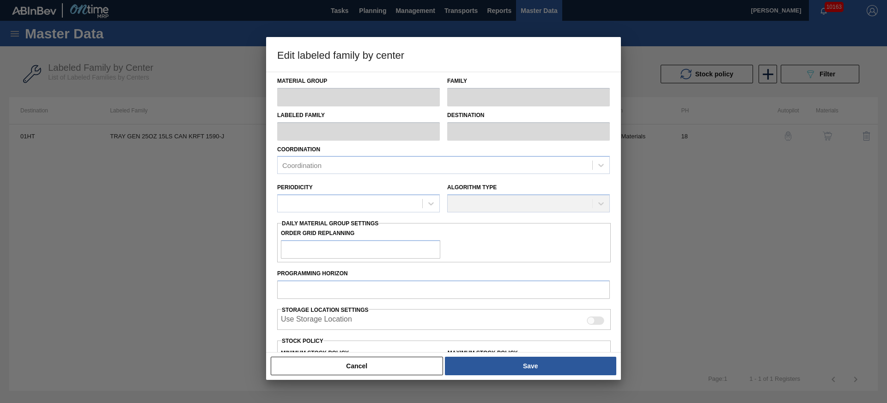
type input "Trays"
type input "TRAY GEN 25OZ 15LS CAN KRFT 1590-J"
type input "01HT - Houston Brewery"
type input "0"
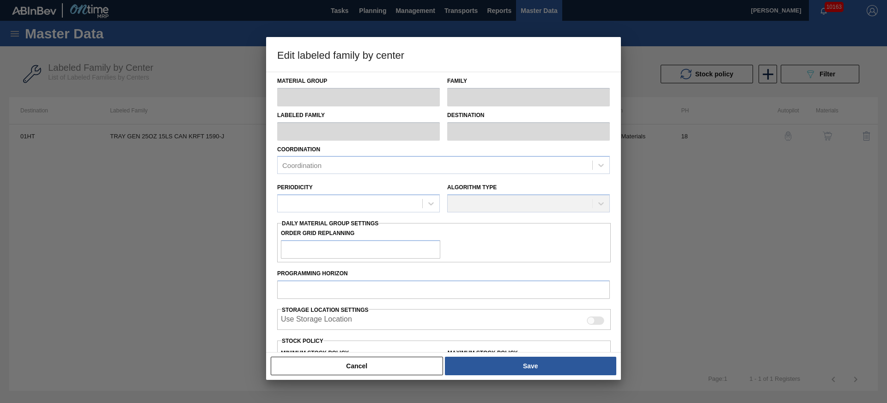
type input "18"
type input "66,528"
type input "608,280"
type input "20"
type input "174,878"
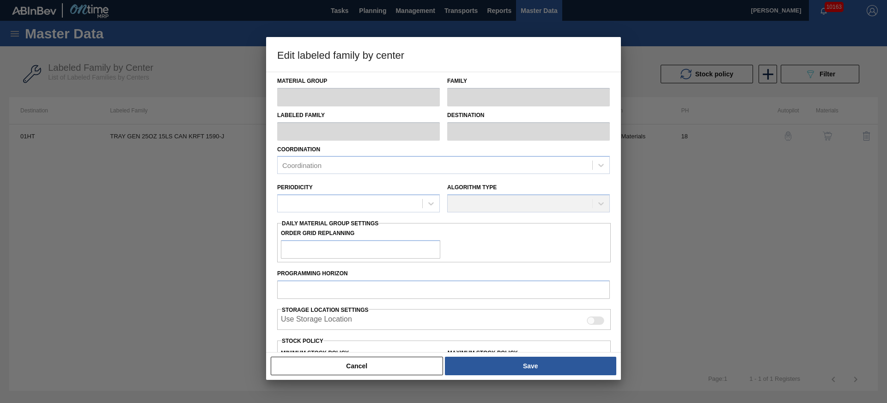
checkbox input "true"
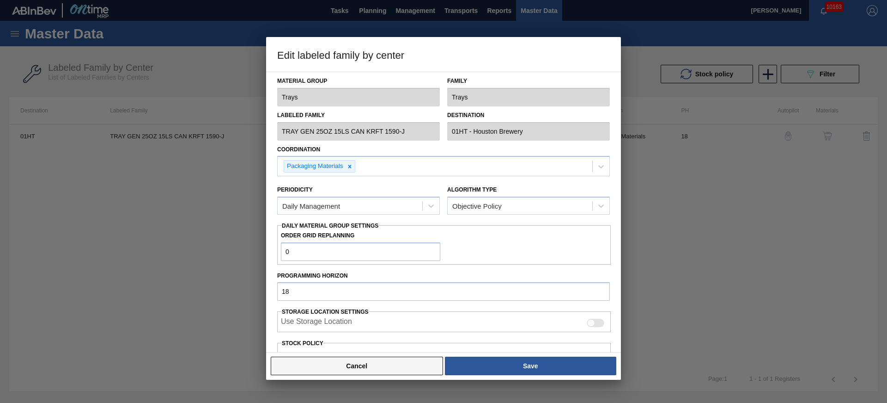
click at [392, 367] on button "Cancel" at bounding box center [357, 365] width 172 height 18
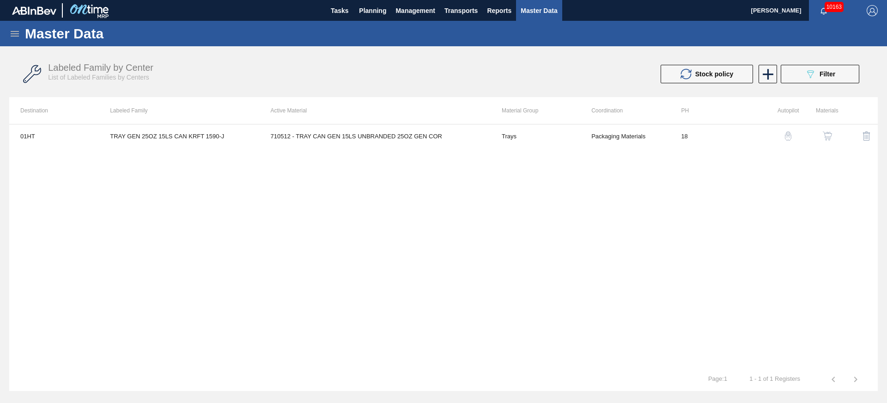
click at [232, 222] on div "01HT TRAY GEN 25OZ 15LS CAN KRFT 1590-J 710512 - TRAY CAN GEN 15LS UNBRANDED 25…" at bounding box center [443, 246] width 869 height 244
